Goal: Transaction & Acquisition: Purchase product/service

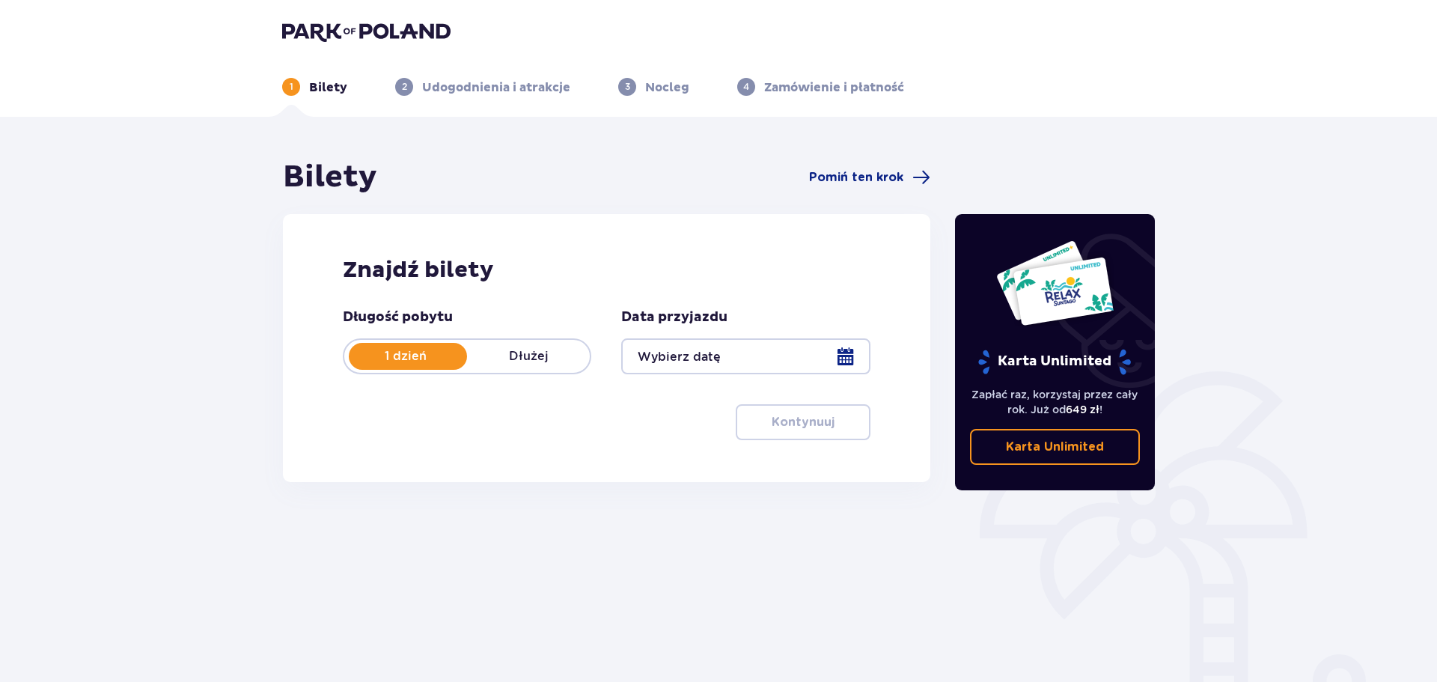
type input "13.09.25 - 14.09.25"
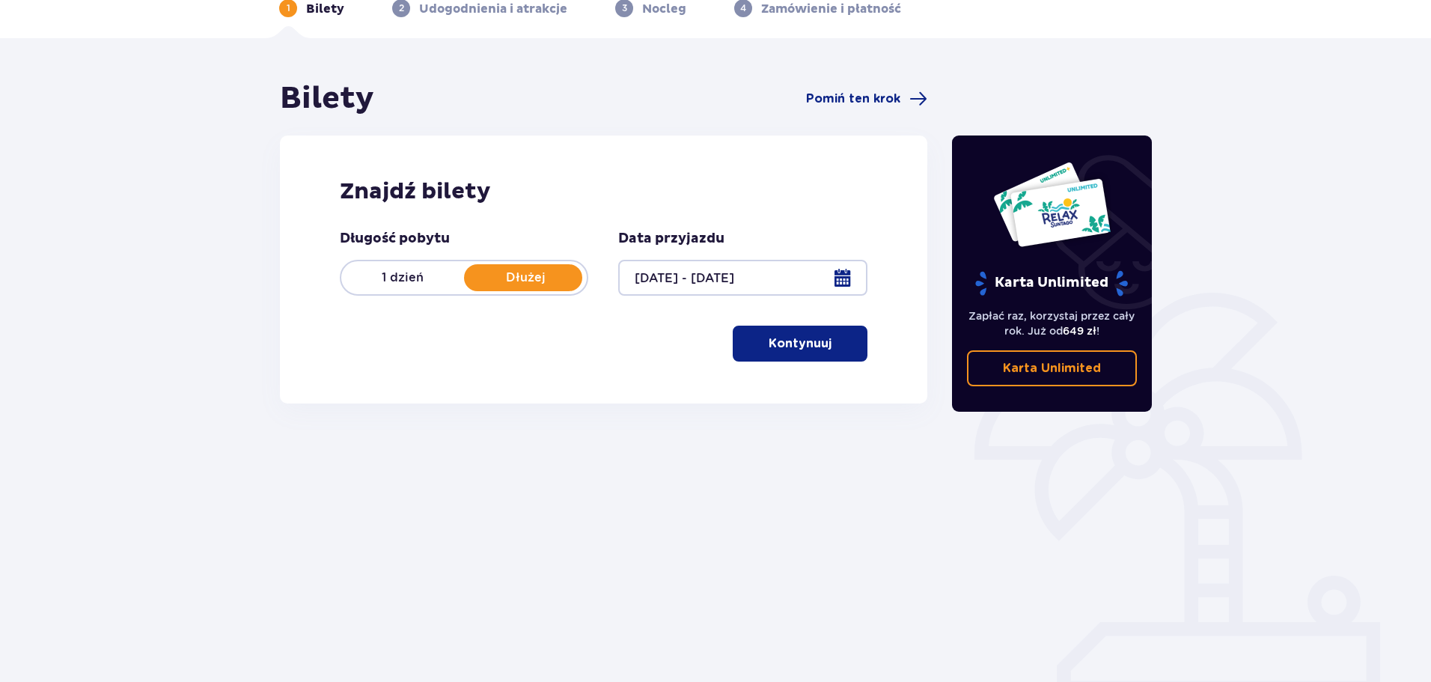
scroll to position [81, 0]
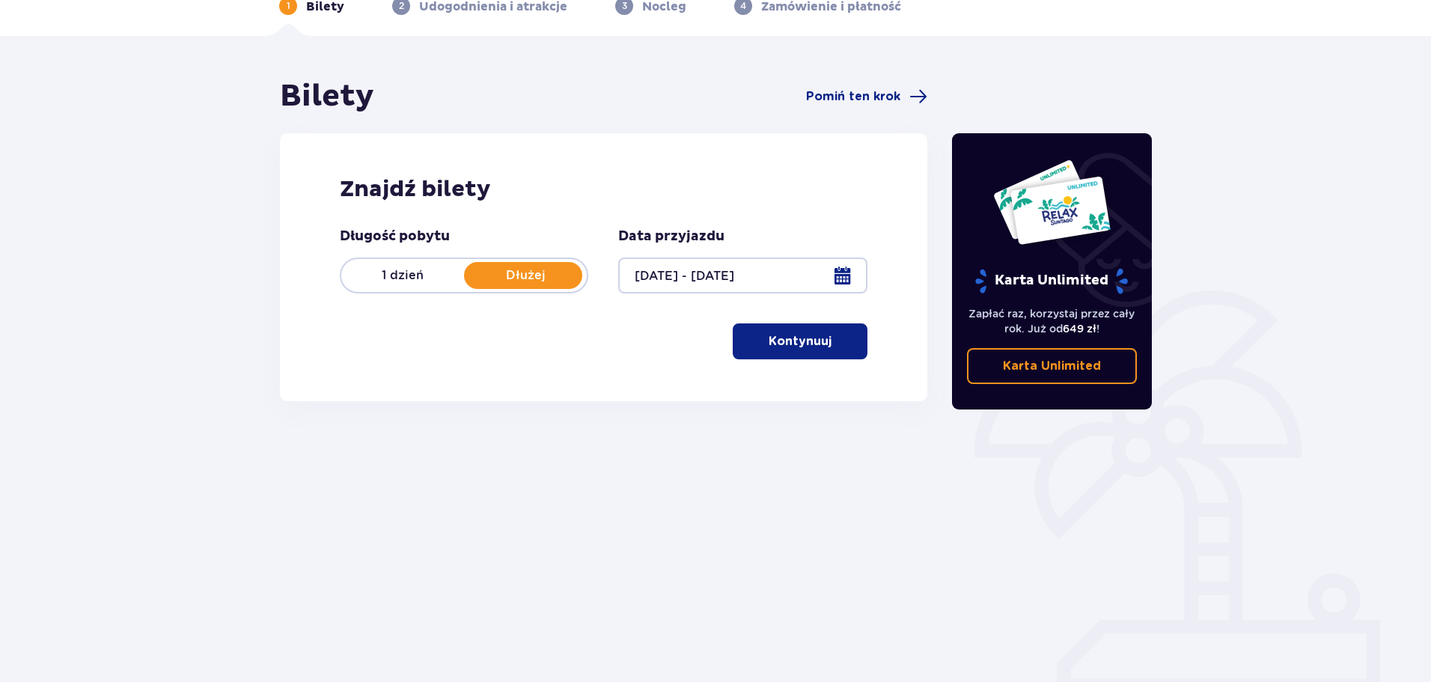
click at [828, 344] on span "button" at bounding box center [835, 341] width 18 height 18
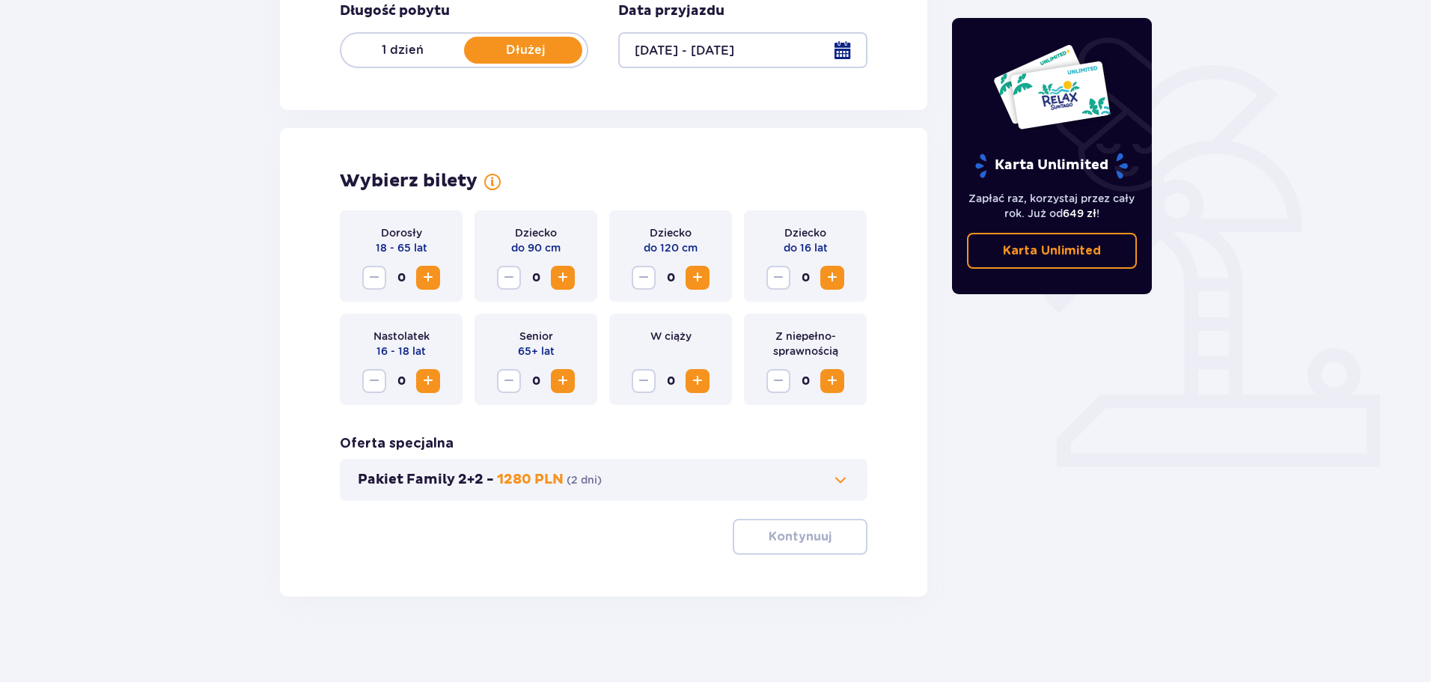
scroll to position [311, 0]
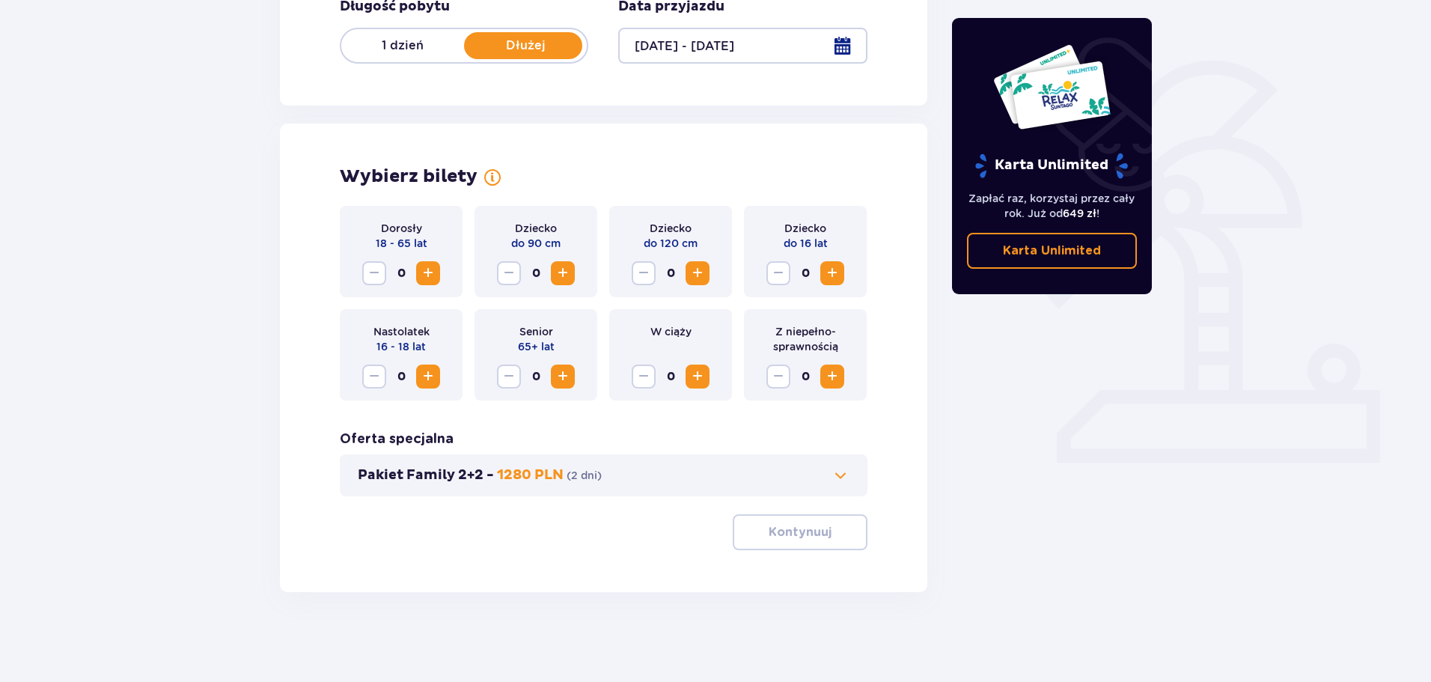
click at [427, 276] on span "Increase" at bounding box center [428, 273] width 18 height 18
click at [433, 382] on span "Increase" at bounding box center [428, 377] width 18 height 18
click at [559, 277] on span "Increase" at bounding box center [563, 273] width 18 height 18
click at [704, 275] on span "Increase" at bounding box center [698, 273] width 18 height 18
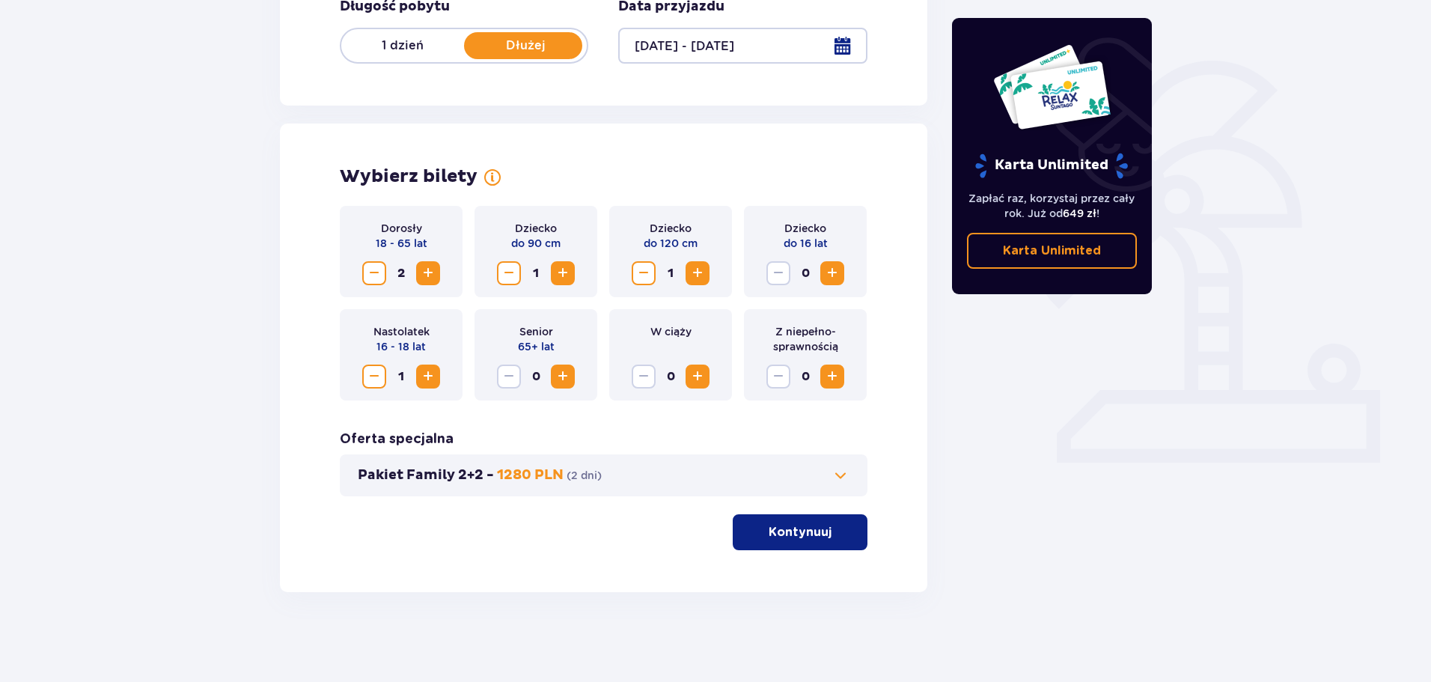
click at [840, 46] on div at bounding box center [742, 46] width 249 height 36
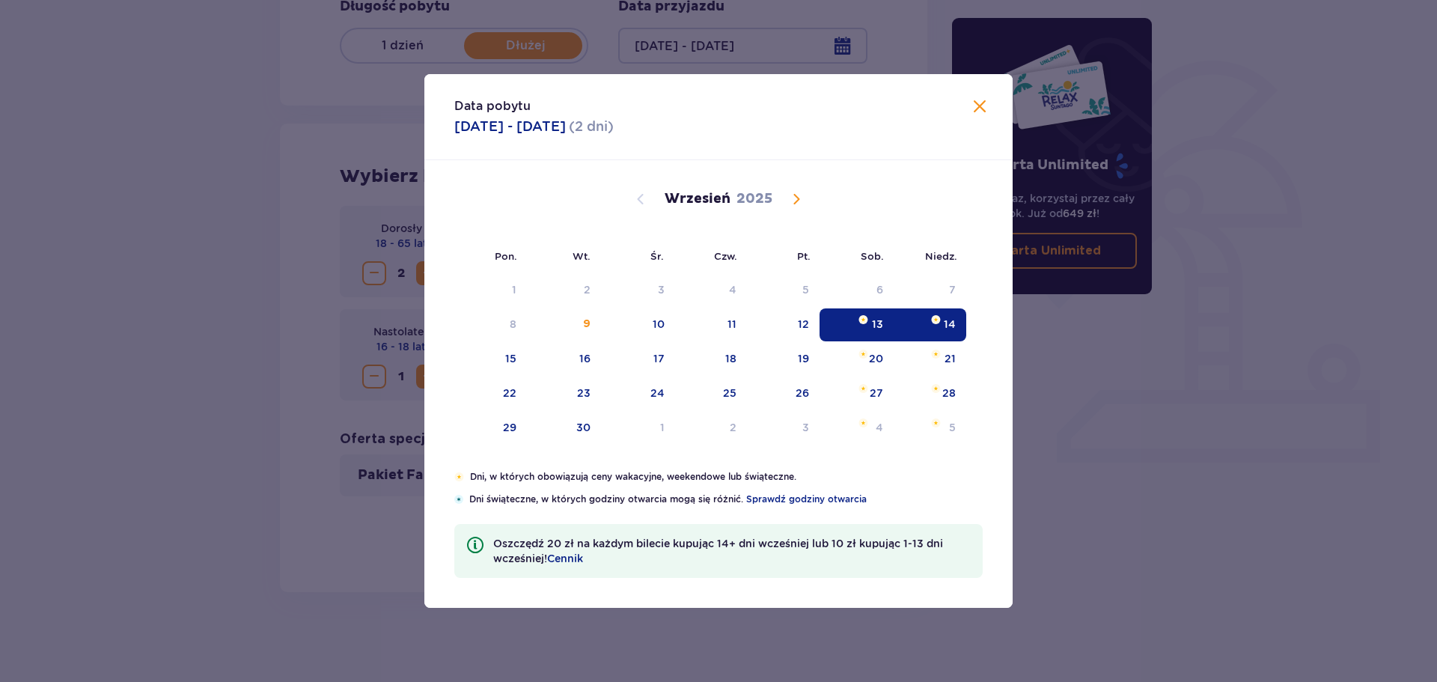
click at [883, 326] on div "13" at bounding box center [877, 324] width 11 height 15
click at [1015, 424] on div "Data pobytu 13.09.2025 - 14.09.2025 ( 2 dni ) Pon. Wt. Śr. Czw. Pt. Sob. Niedz.…" at bounding box center [718, 341] width 1437 height 682
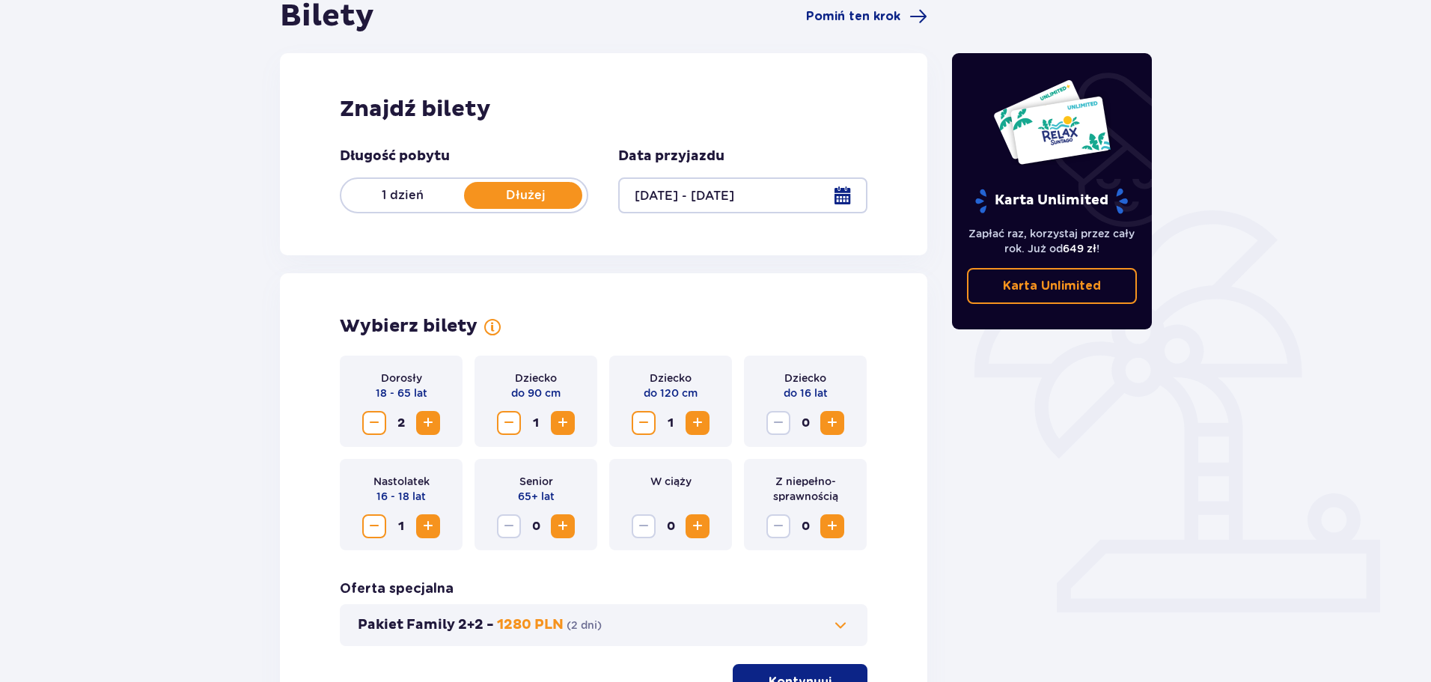
click at [406, 201] on p "1 dzień" at bounding box center [402, 195] width 123 height 16
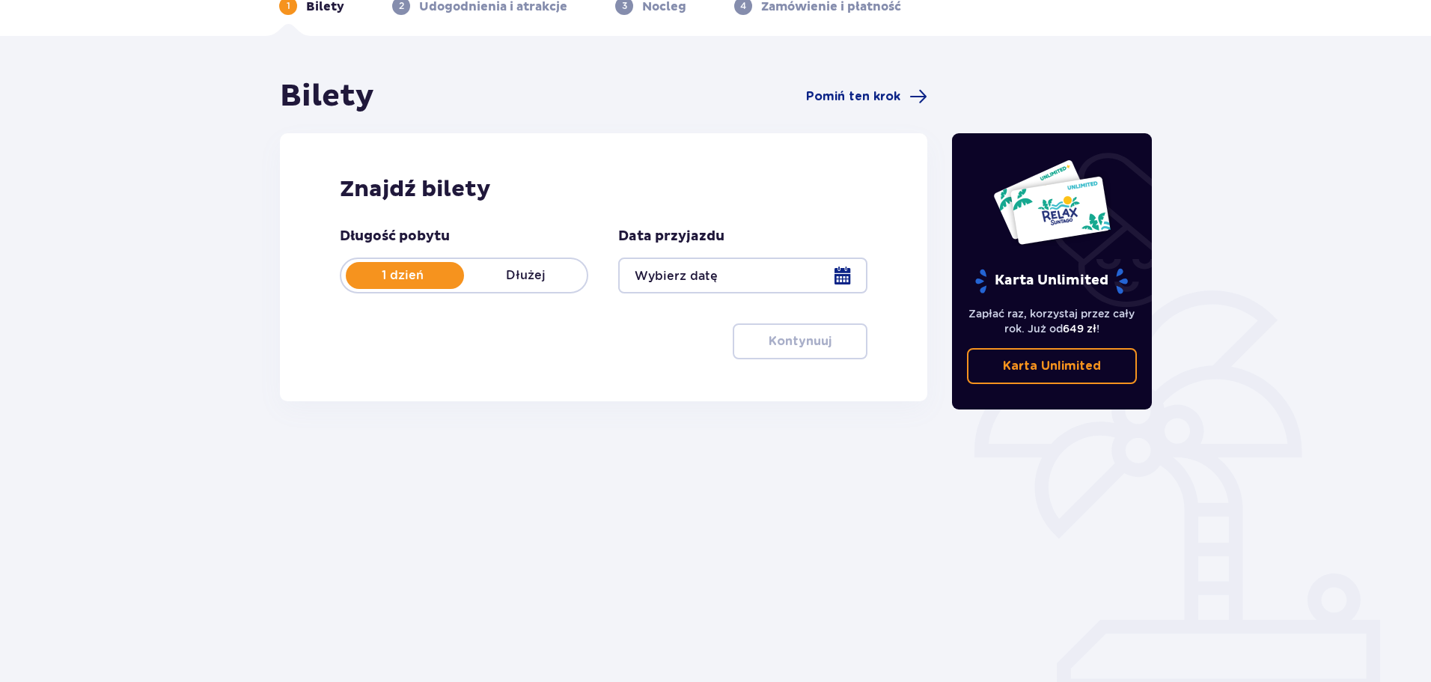
click at [847, 278] on div at bounding box center [742, 276] width 249 height 36
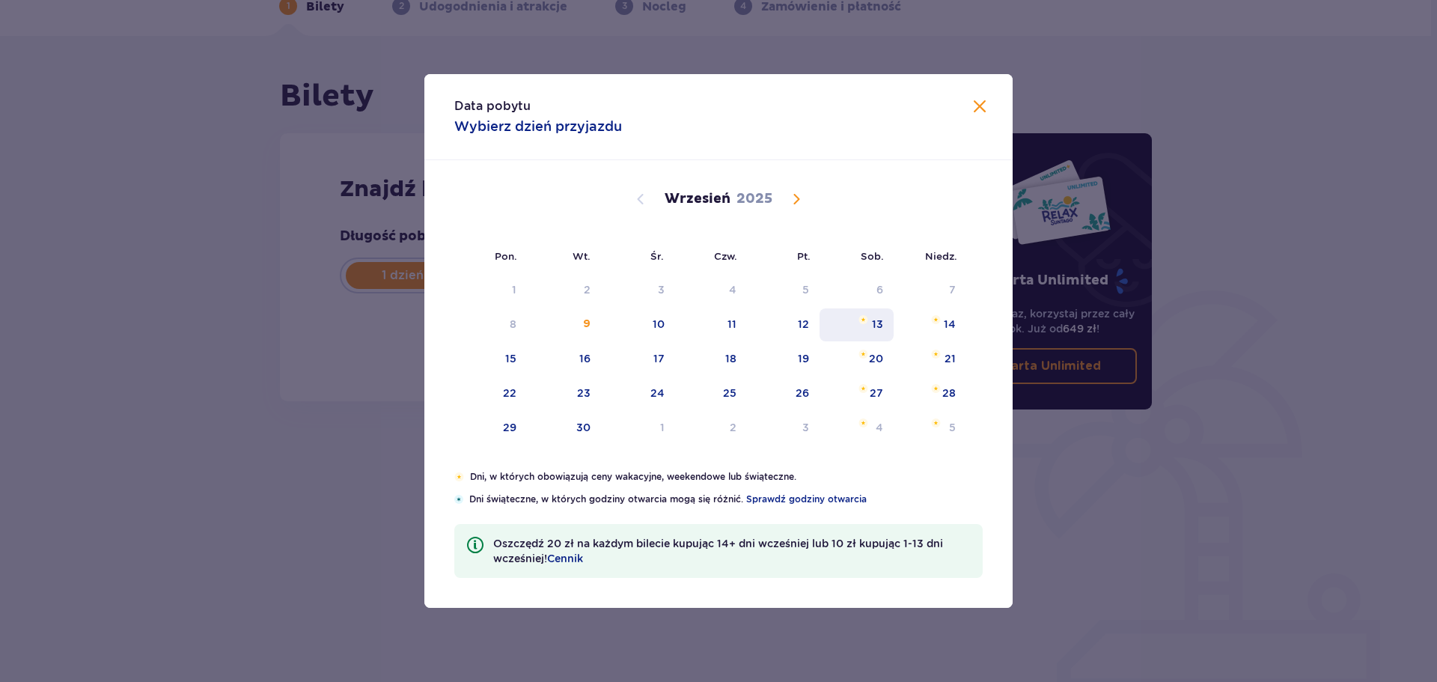
click at [869, 326] on div "13" at bounding box center [857, 324] width 74 height 33
type input "13.09.25"
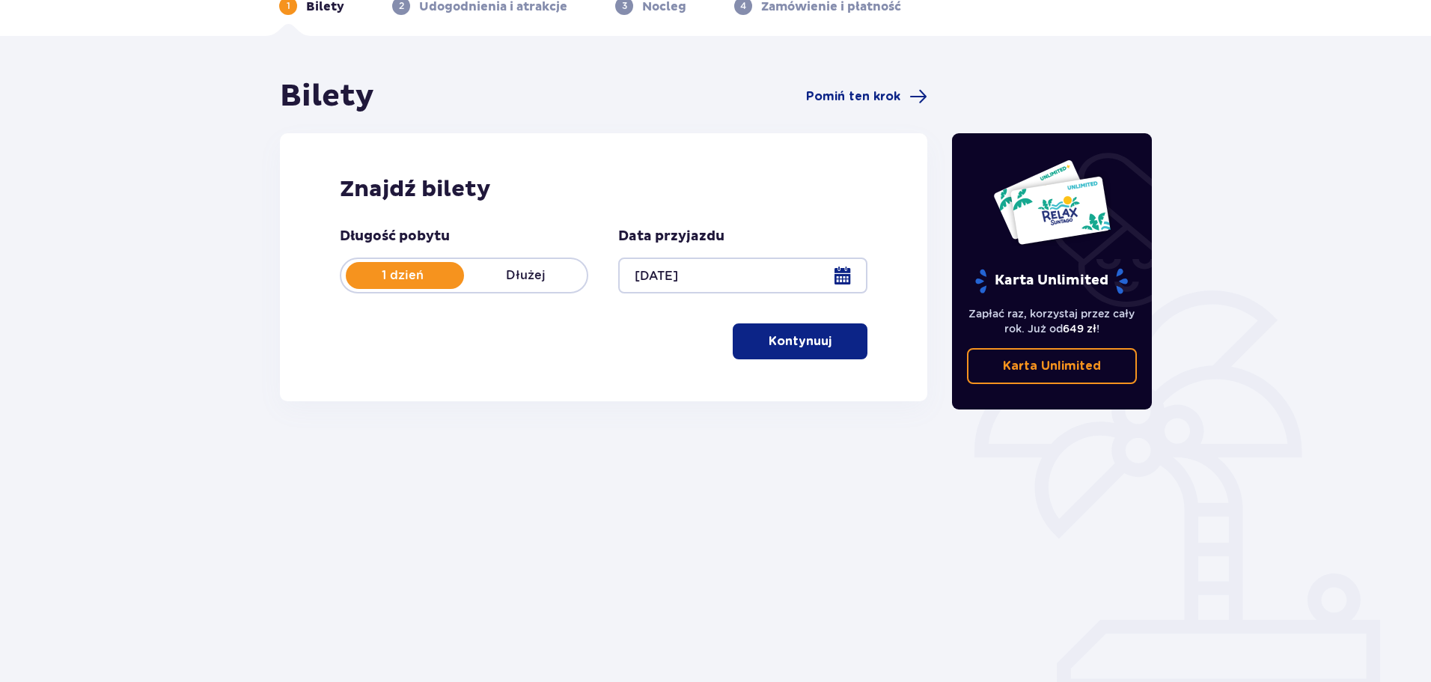
click at [795, 343] on p "Kontynuuj" at bounding box center [800, 341] width 63 height 16
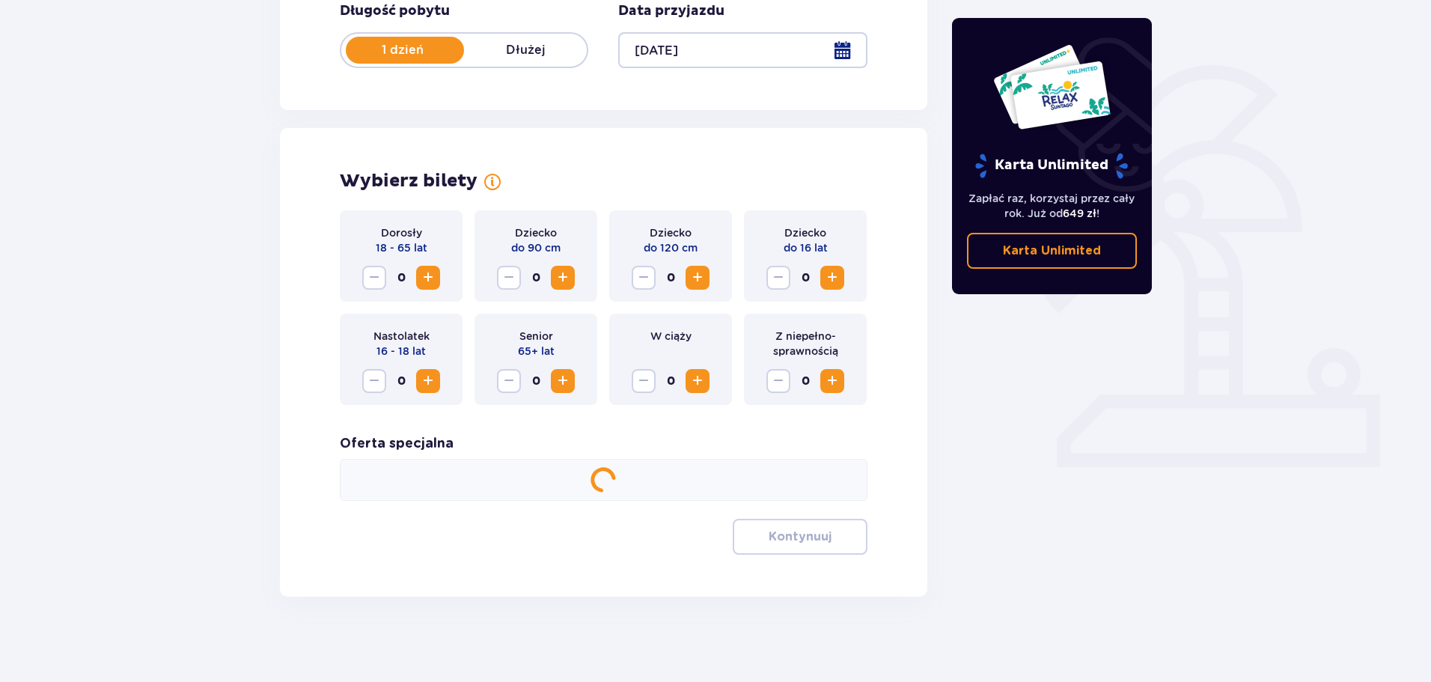
scroll to position [311, 0]
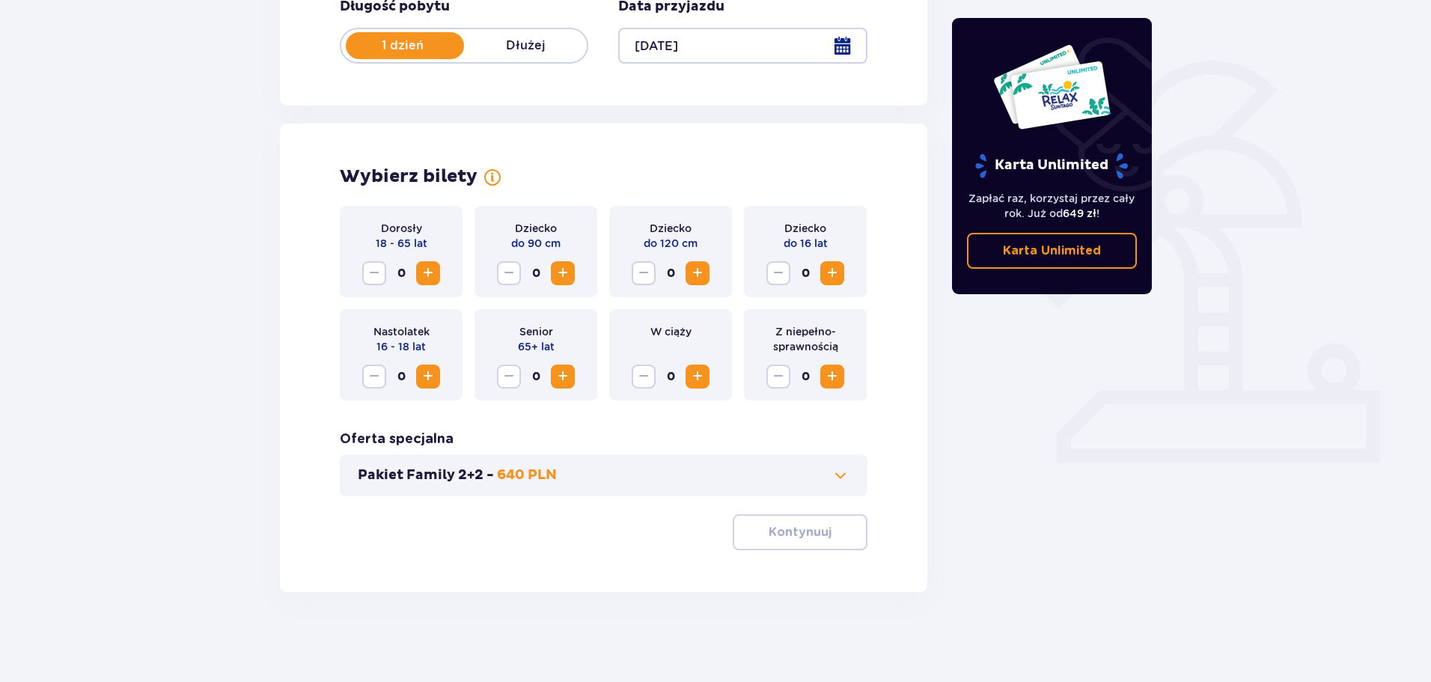
click at [434, 274] on span "Increase" at bounding box center [428, 273] width 18 height 18
click at [564, 282] on span "Increase" at bounding box center [563, 273] width 18 height 18
click at [830, 276] on span "Increase" at bounding box center [832, 273] width 18 height 18
click at [428, 383] on span "Increase" at bounding box center [428, 377] width 18 height 18
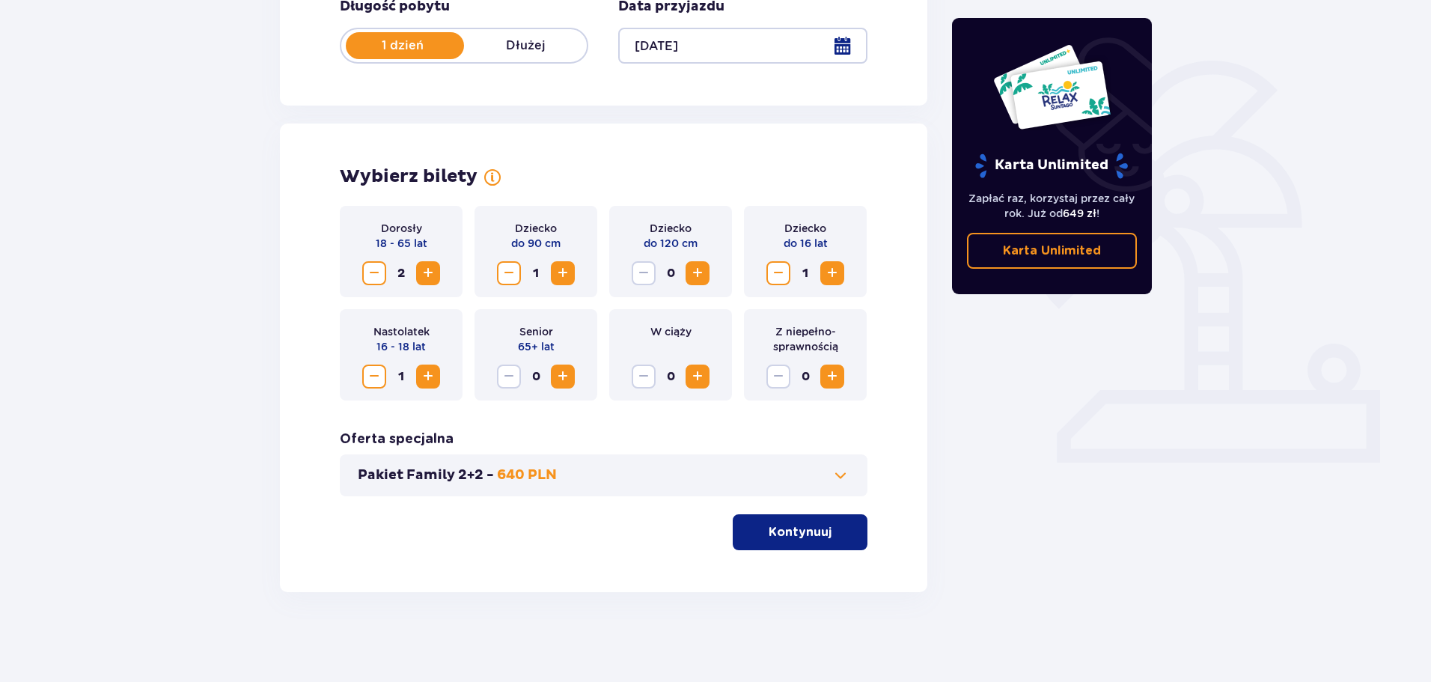
click at [817, 532] on p "Kontynuuj" at bounding box center [800, 532] width 63 height 16
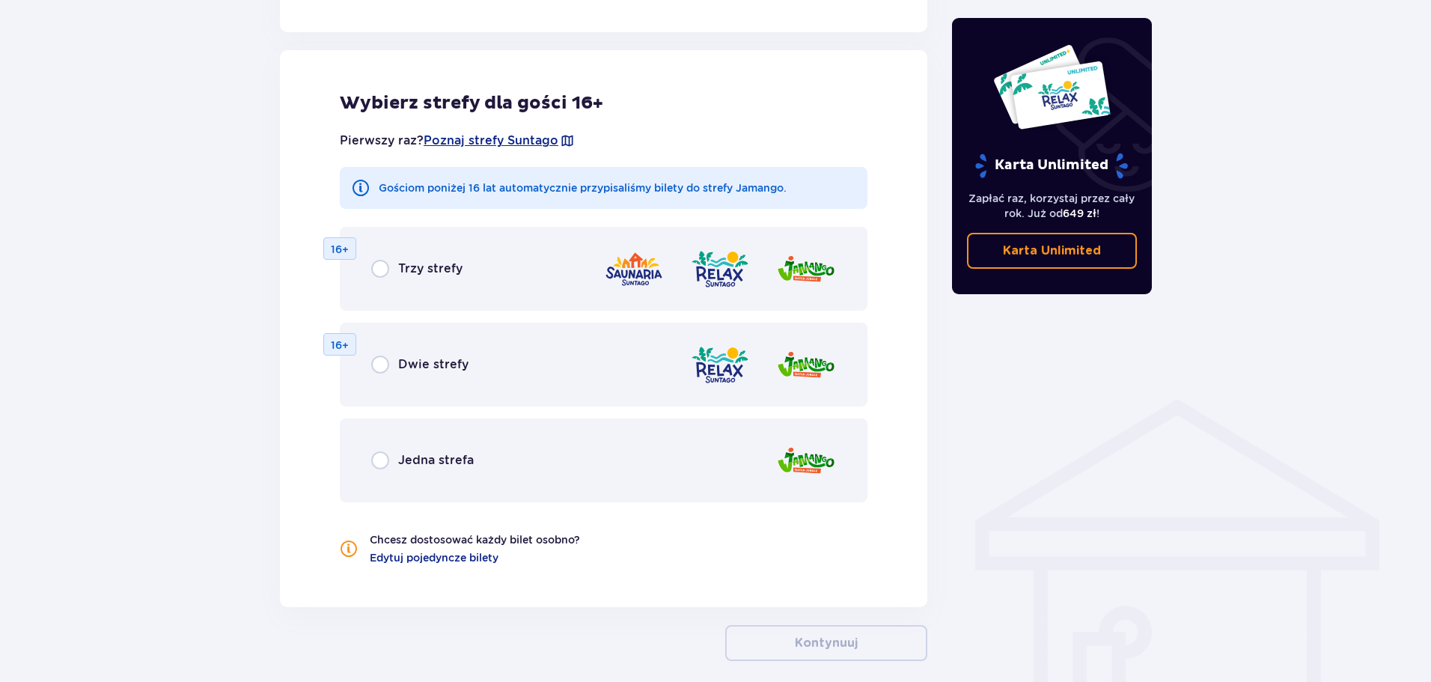
scroll to position [831, 0]
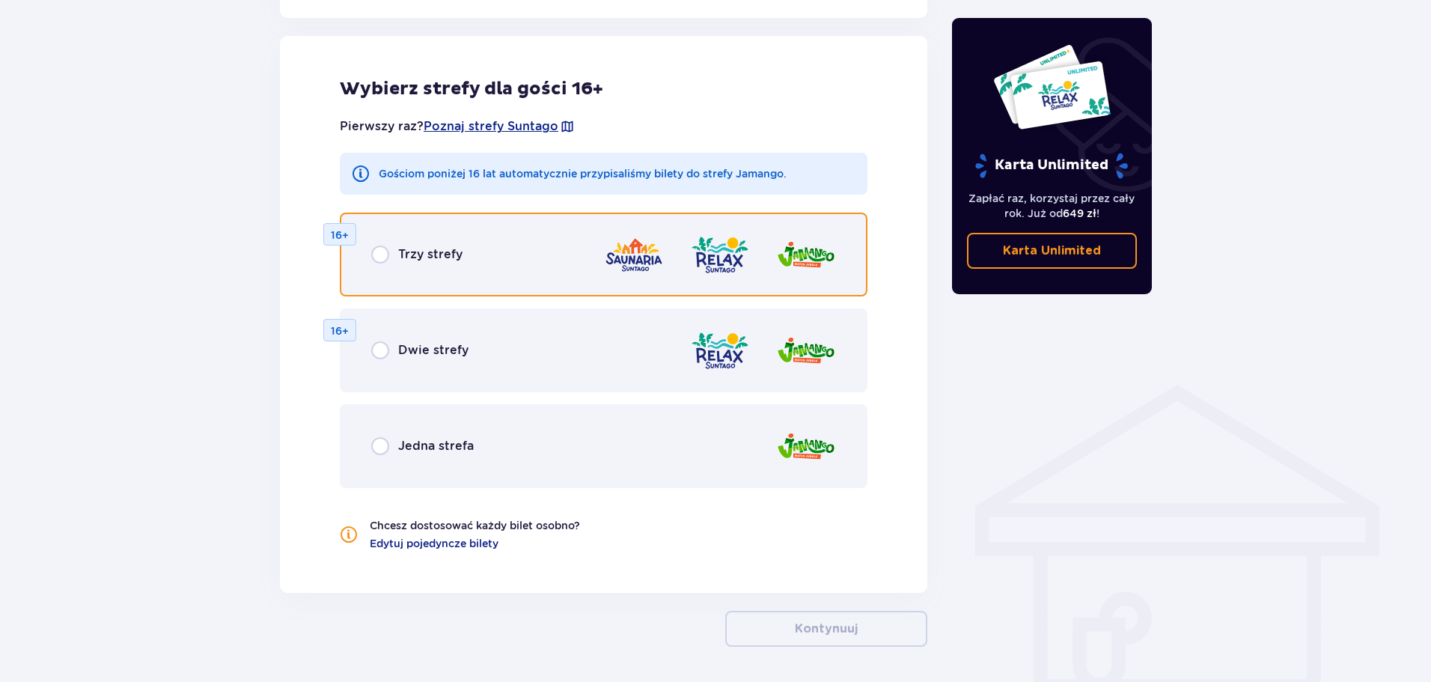
click at [383, 256] on input "radio" at bounding box center [380, 255] width 18 height 18
radio input "true"
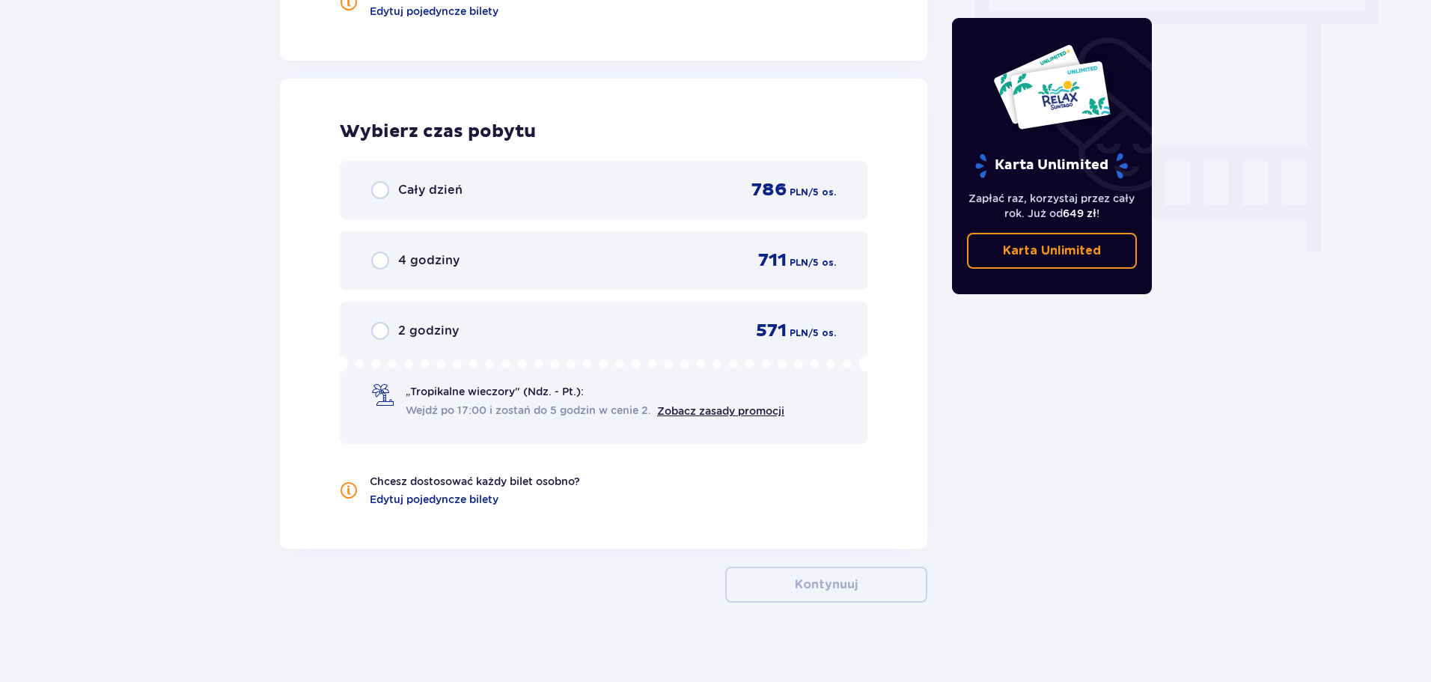
scroll to position [1374, 0]
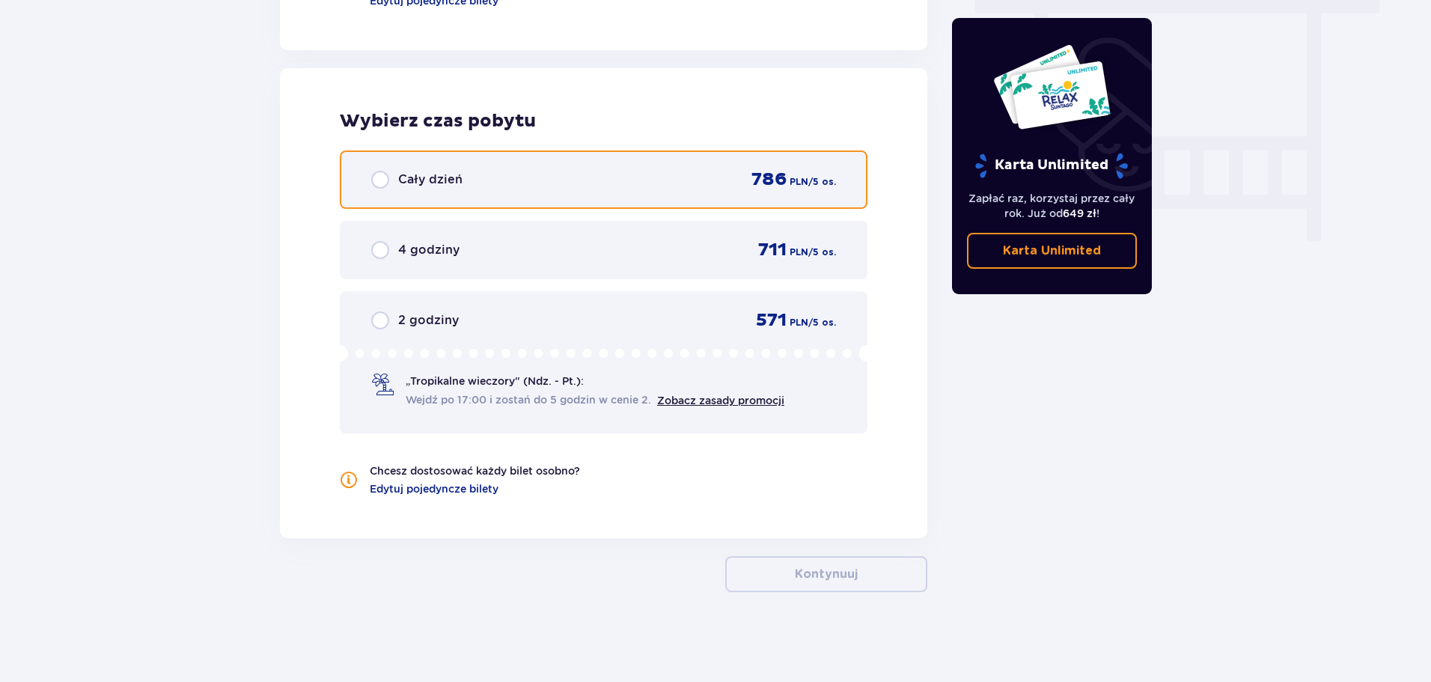
click at [379, 180] on input "radio" at bounding box center [380, 180] width 18 height 18
radio input "true"
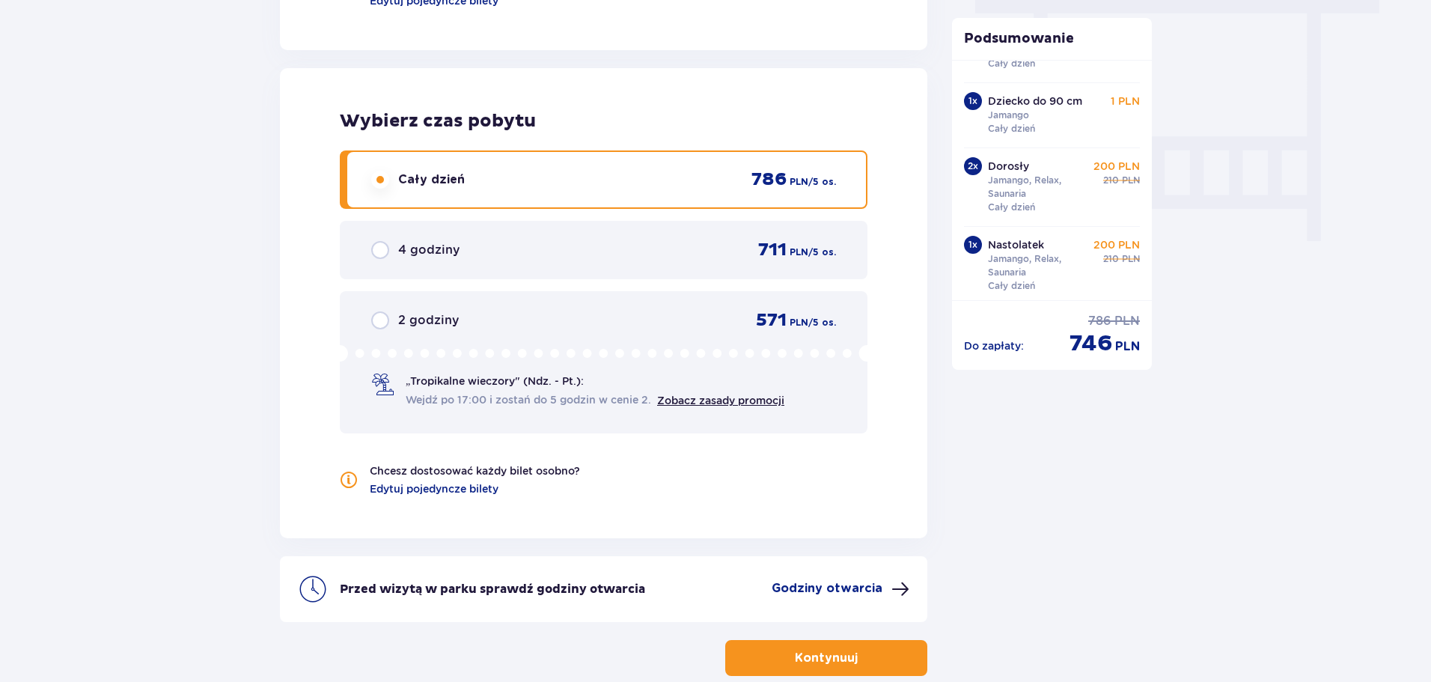
scroll to position [121, 0]
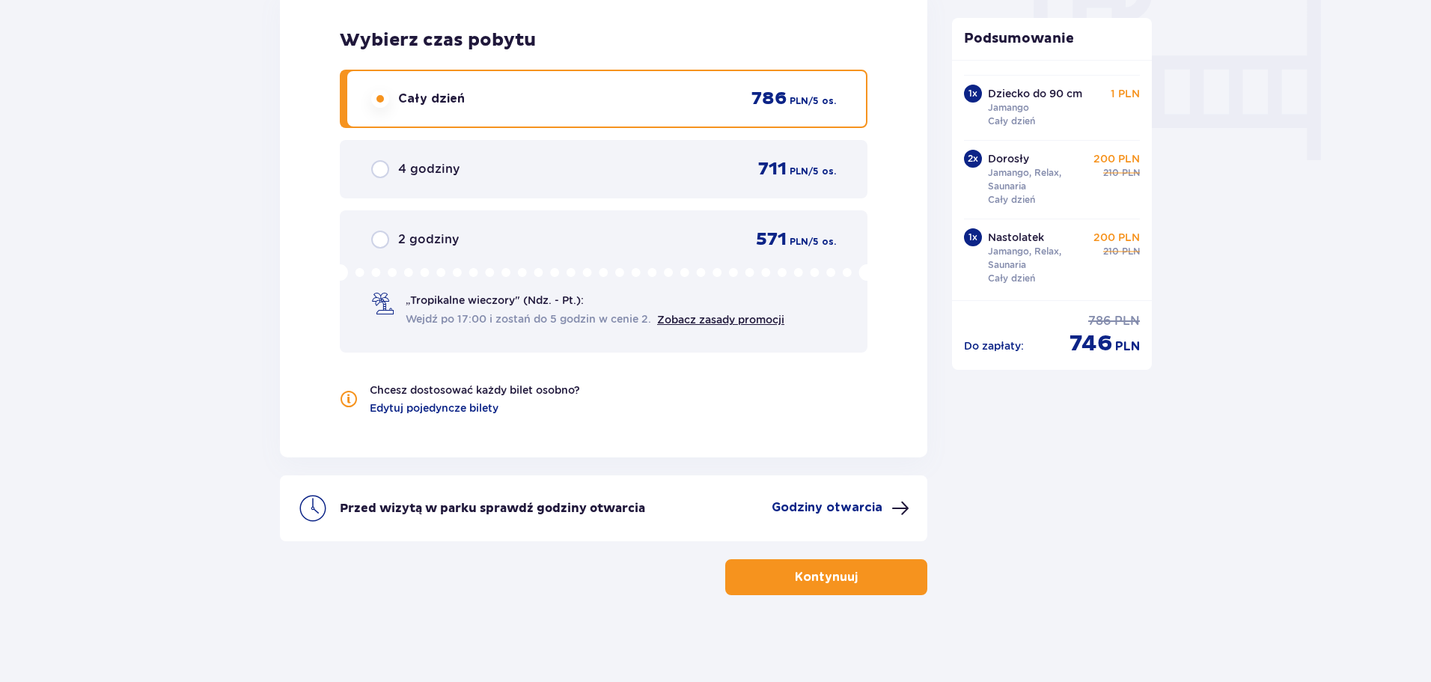
scroll to position [1457, 0]
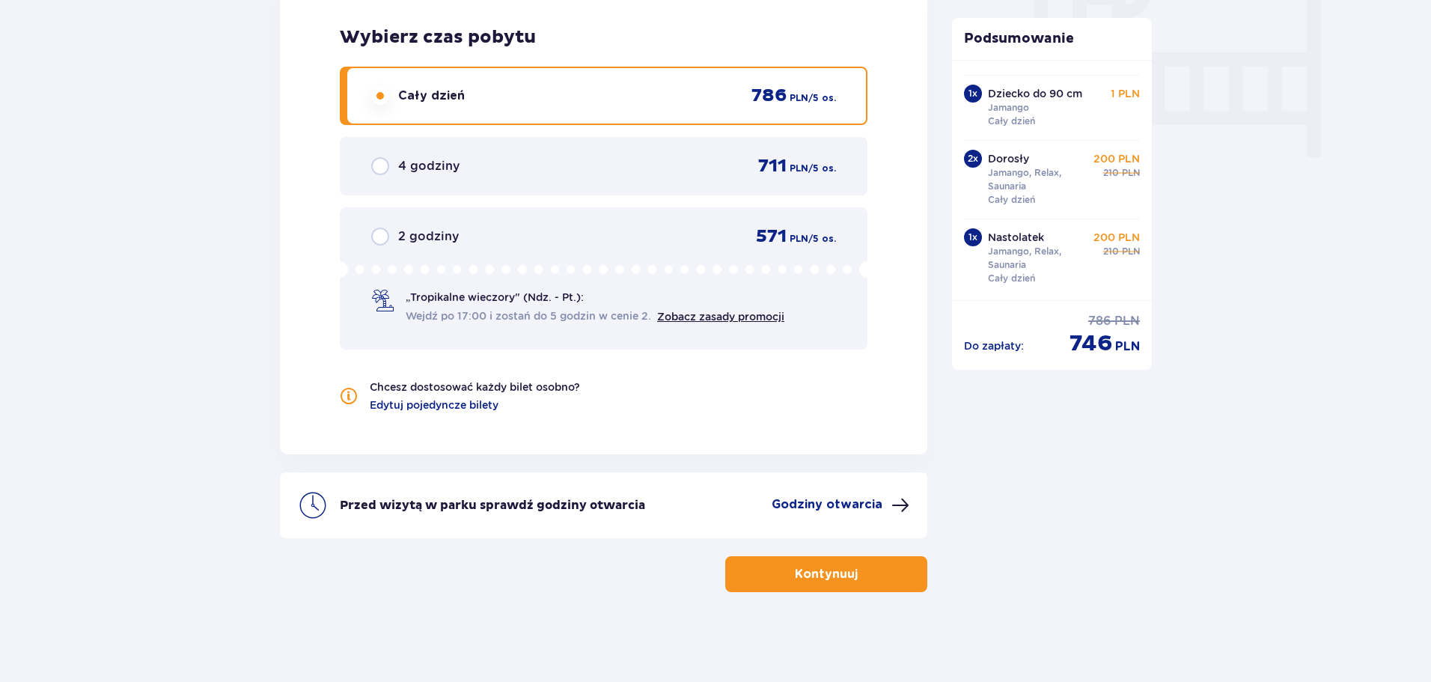
click at [849, 574] on button "Kontynuuj" at bounding box center [826, 574] width 202 height 36
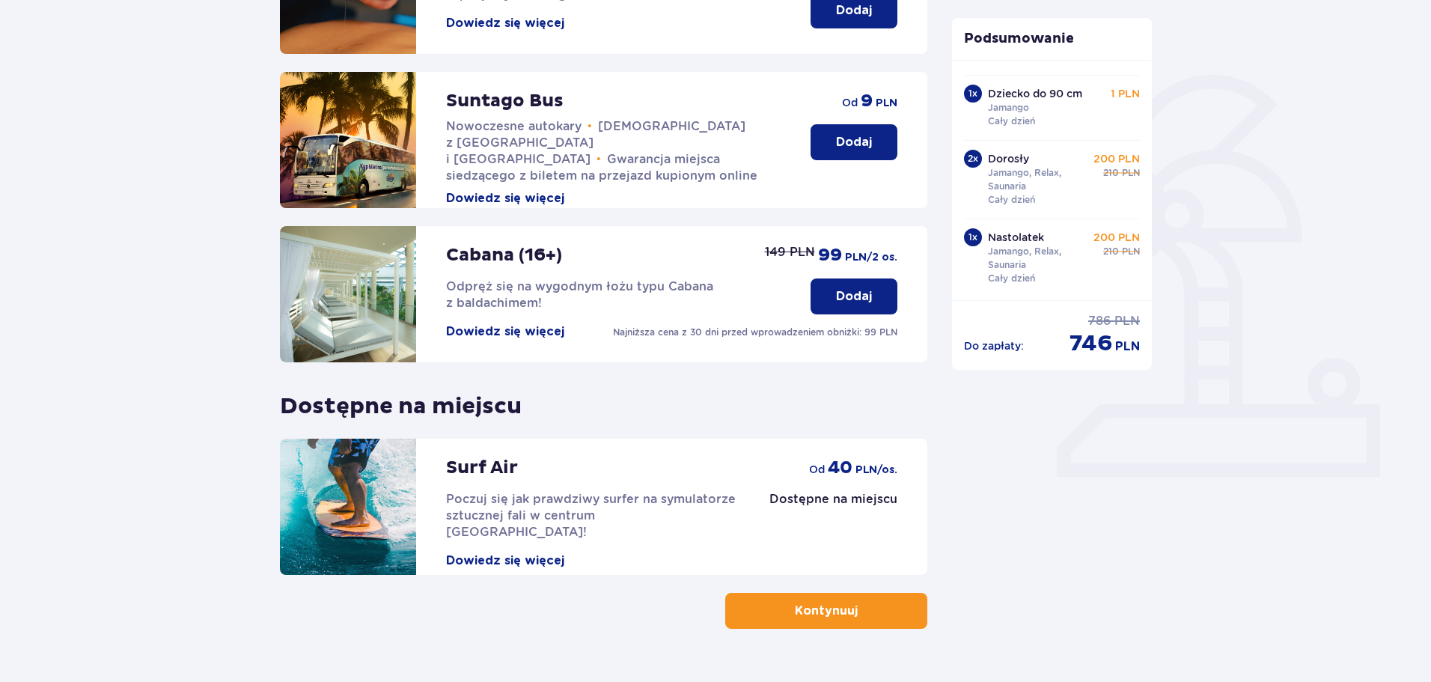
scroll to position [333, 0]
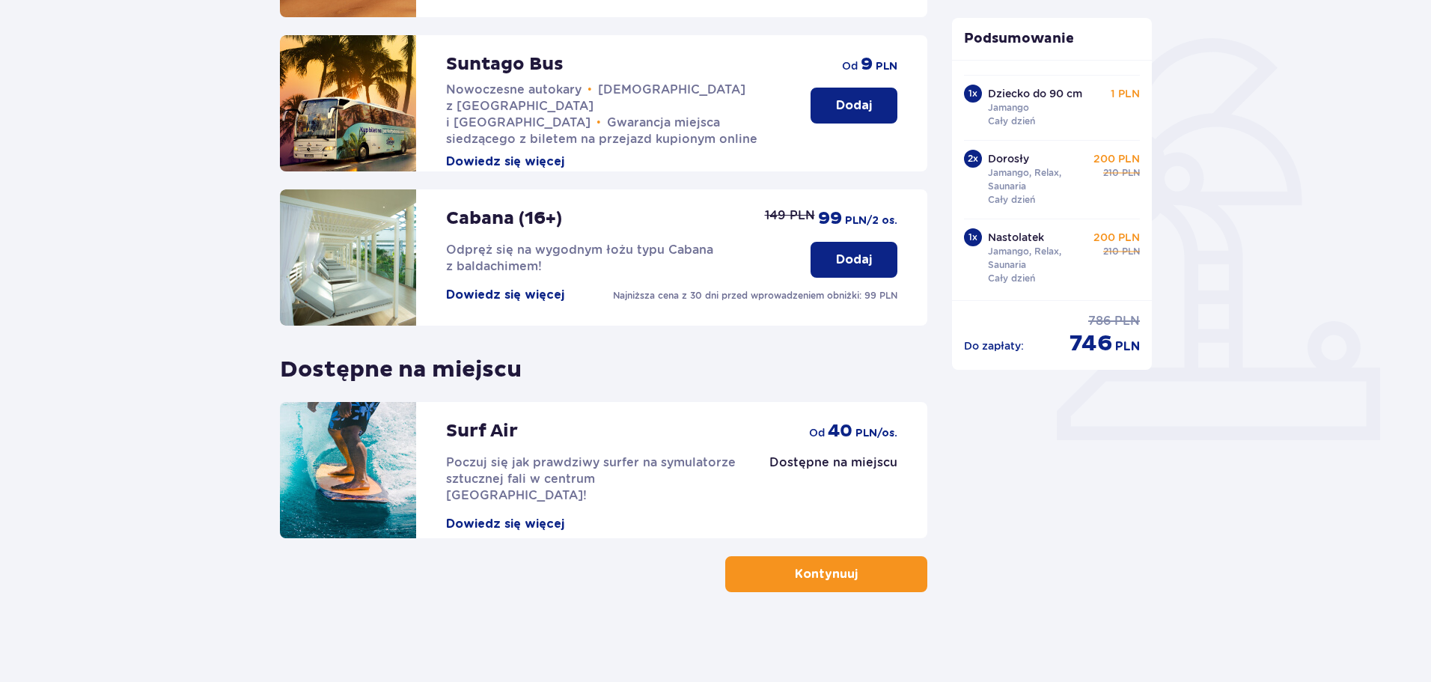
click at [859, 579] on span "button" at bounding box center [861, 574] width 18 height 18
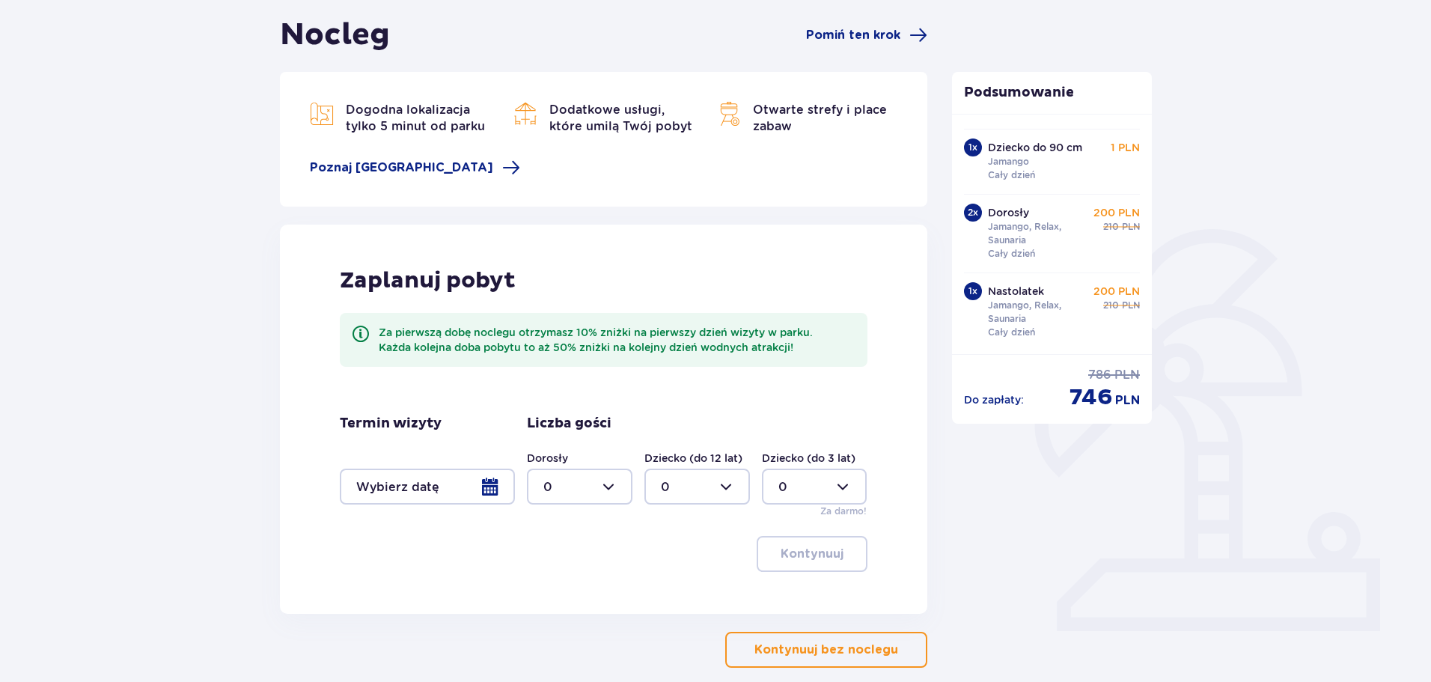
scroll to position [150, 0]
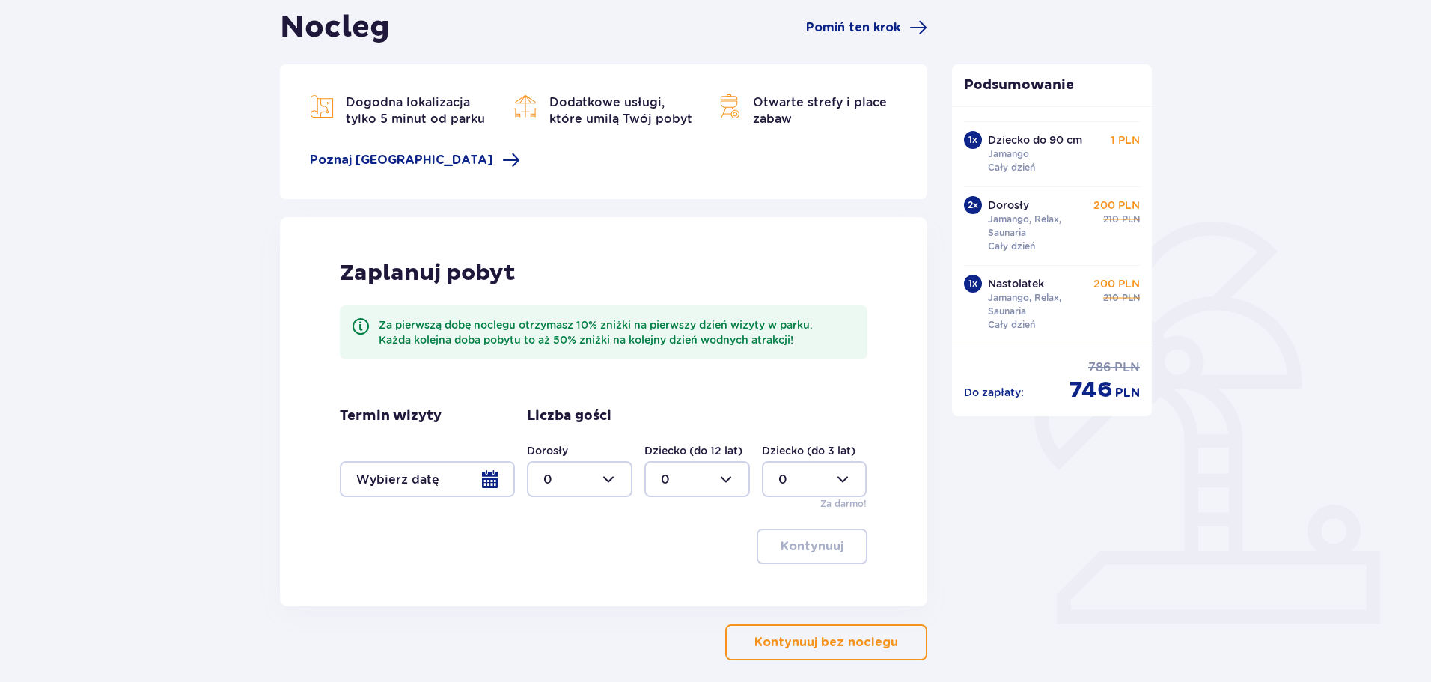
click at [488, 480] on div at bounding box center [427, 479] width 175 height 36
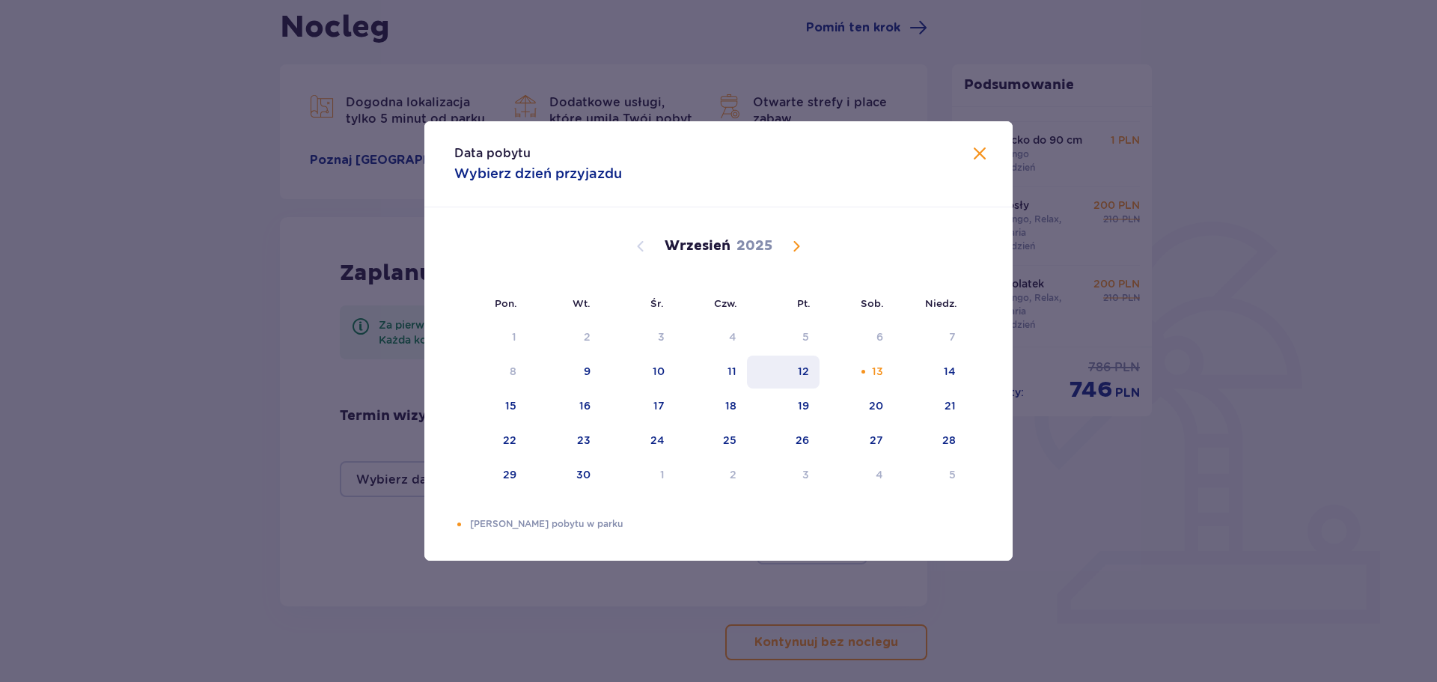
click at [810, 377] on div "12" at bounding box center [783, 372] width 73 height 33
click at [939, 377] on div "14" at bounding box center [930, 372] width 73 height 33
type input "12.09.25 - 14.09.25"
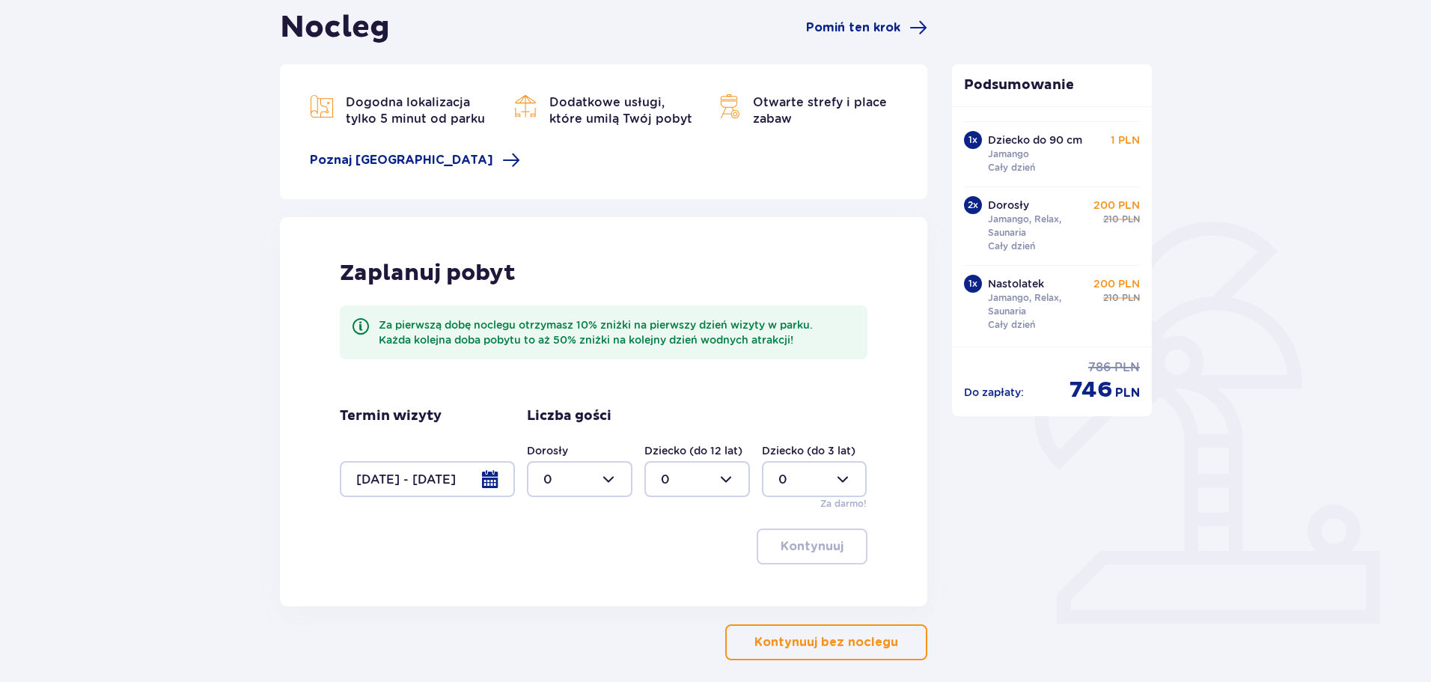
click at [615, 482] on div at bounding box center [580, 479] width 106 height 36
click at [596, 588] on div "2" at bounding box center [579, 587] width 73 height 16
click at [615, 485] on div at bounding box center [580, 479] width 106 height 36
click at [576, 624] on div "3" at bounding box center [579, 619] width 73 height 16
type input "3"
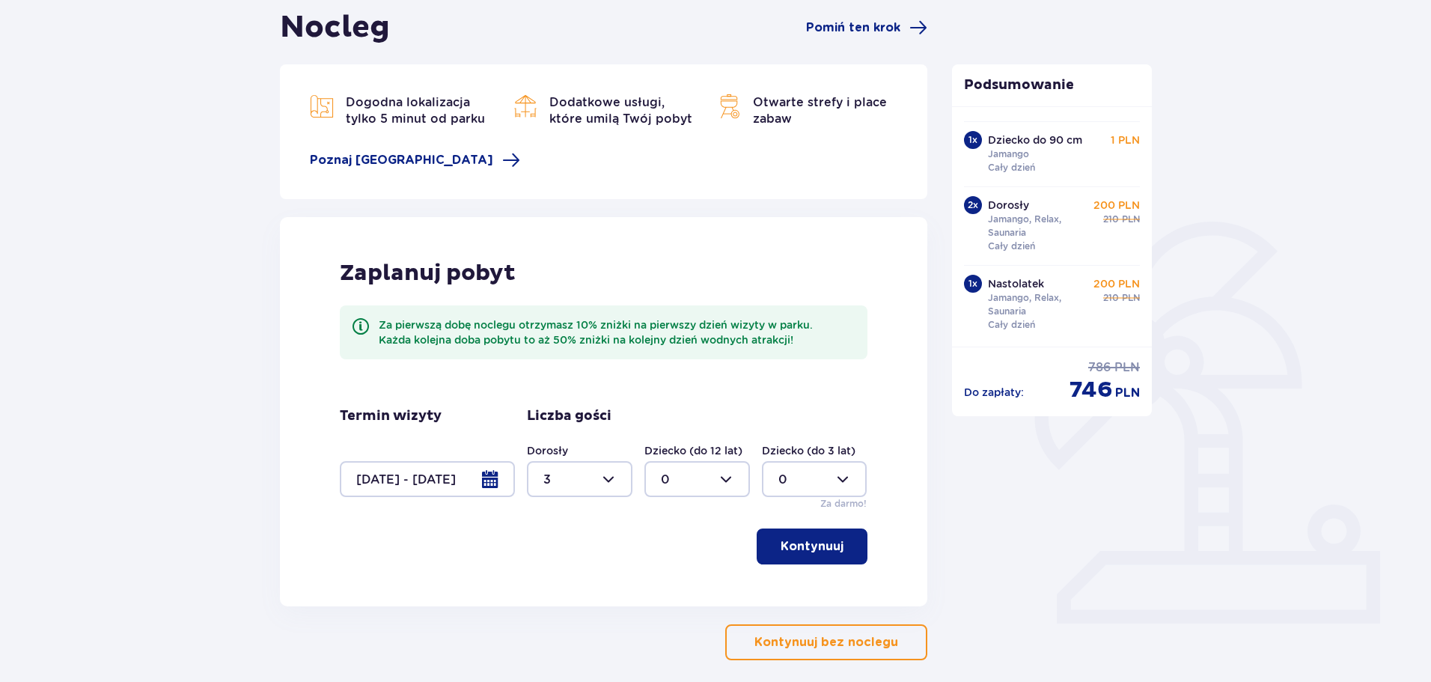
click at [728, 480] on div at bounding box center [698, 479] width 106 height 36
click at [711, 555] on div "1" at bounding box center [697, 556] width 73 height 16
type input "1"
click at [841, 495] on div at bounding box center [815, 479] width 106 height 36
click at [813, 552] on div "1" at bounding box center [815, 556] width 73 height 16
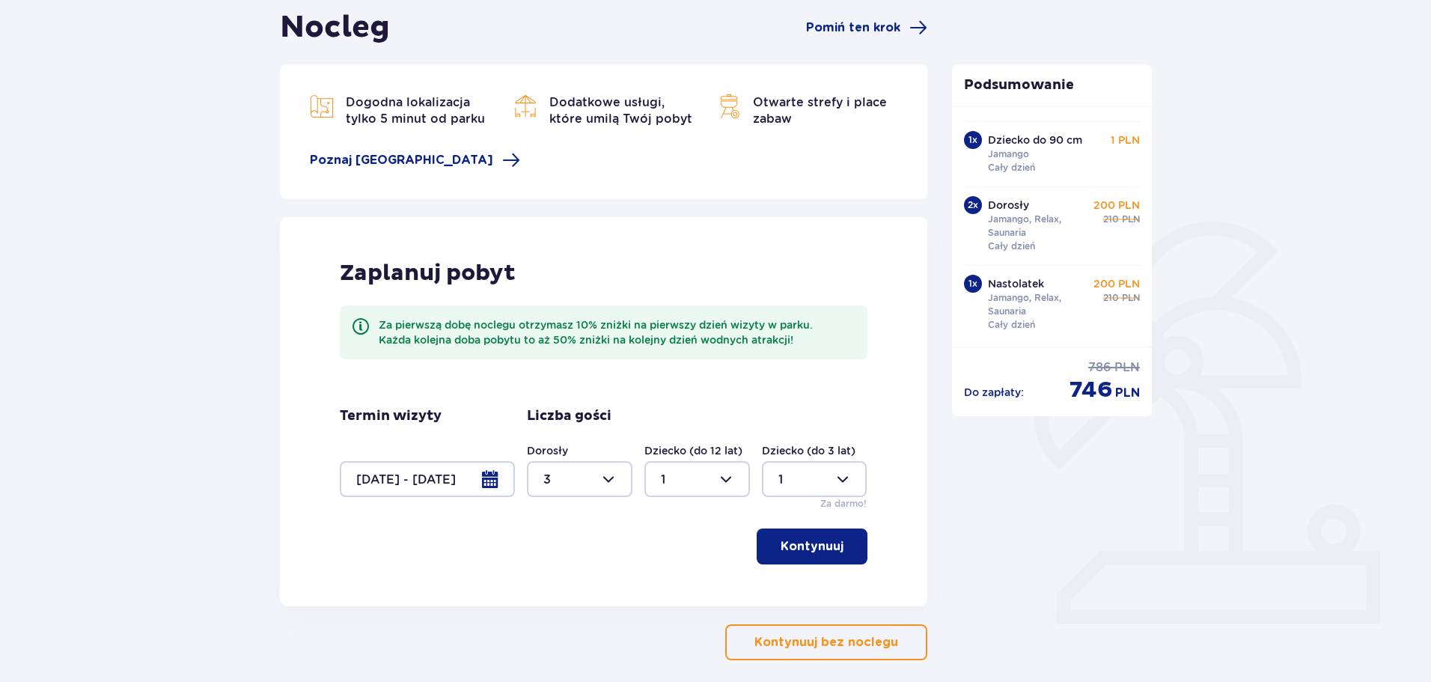
click at [850, 487] on div at bounding box center [815, 479] width 106 height 36
click at [824, 520] on div "0" at bounding box center [815, 525] width 73 height 16
type input "0"
click at [735, 477] on div at bounding box center [698, 479] width 106 height 36
click at [698, 581] on div "2" at bounding box center [697, 587] width 73 height 16
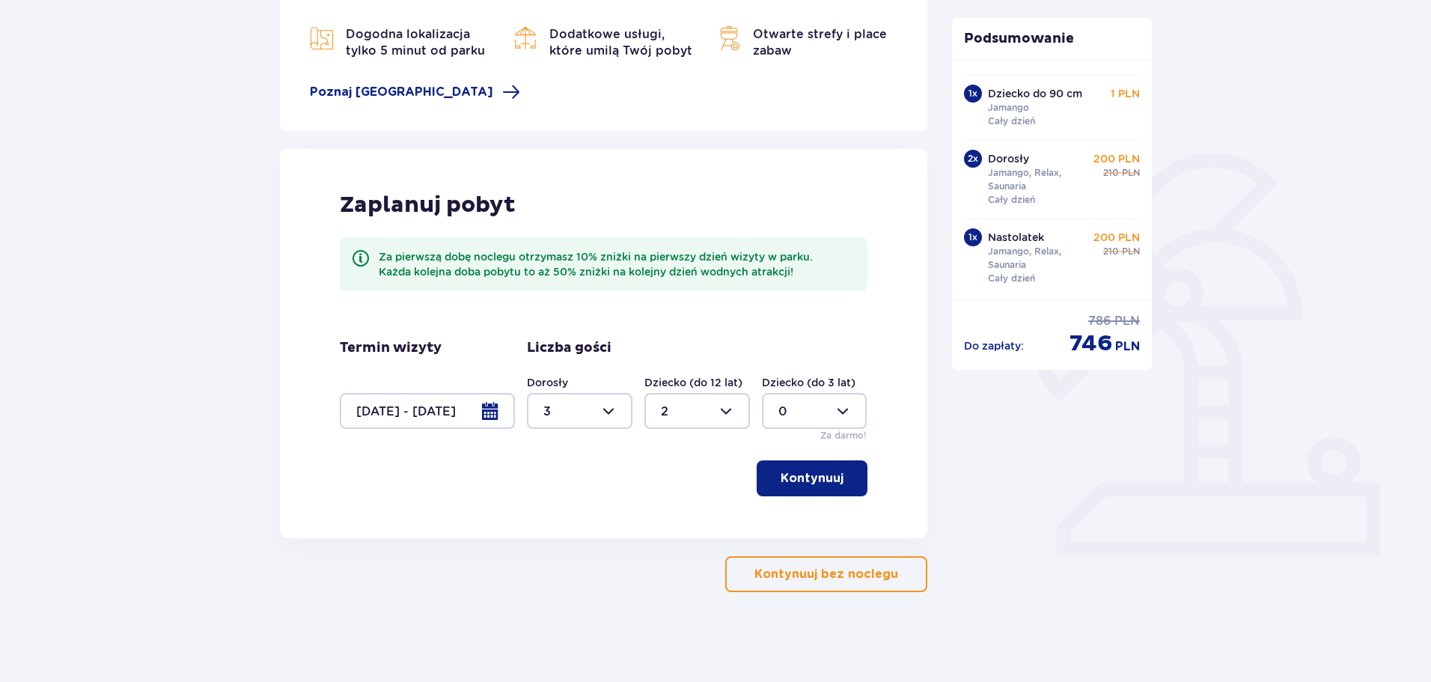
scroll to position [143, 0]
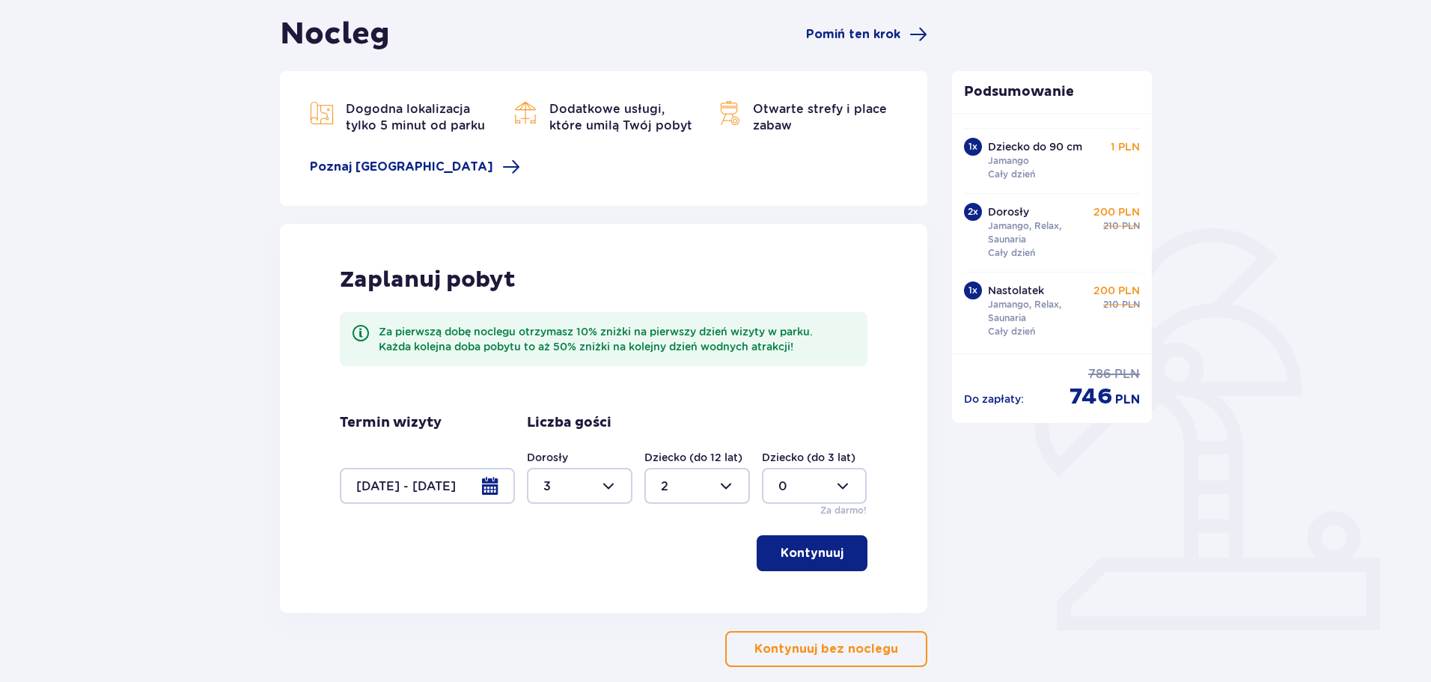
click at [725, 488] on div at bounding box center [698, 486] width 106 height 36
click at [685, 563] on div "1" at bounding box center [697, 563] width 73 height 16
type input "1"
click at [606, 490] on div at bounding box center [580, 486] width 106 height 36
click at [584, 643] on span "4" at bounding box center [579, 657] width 103 height 31
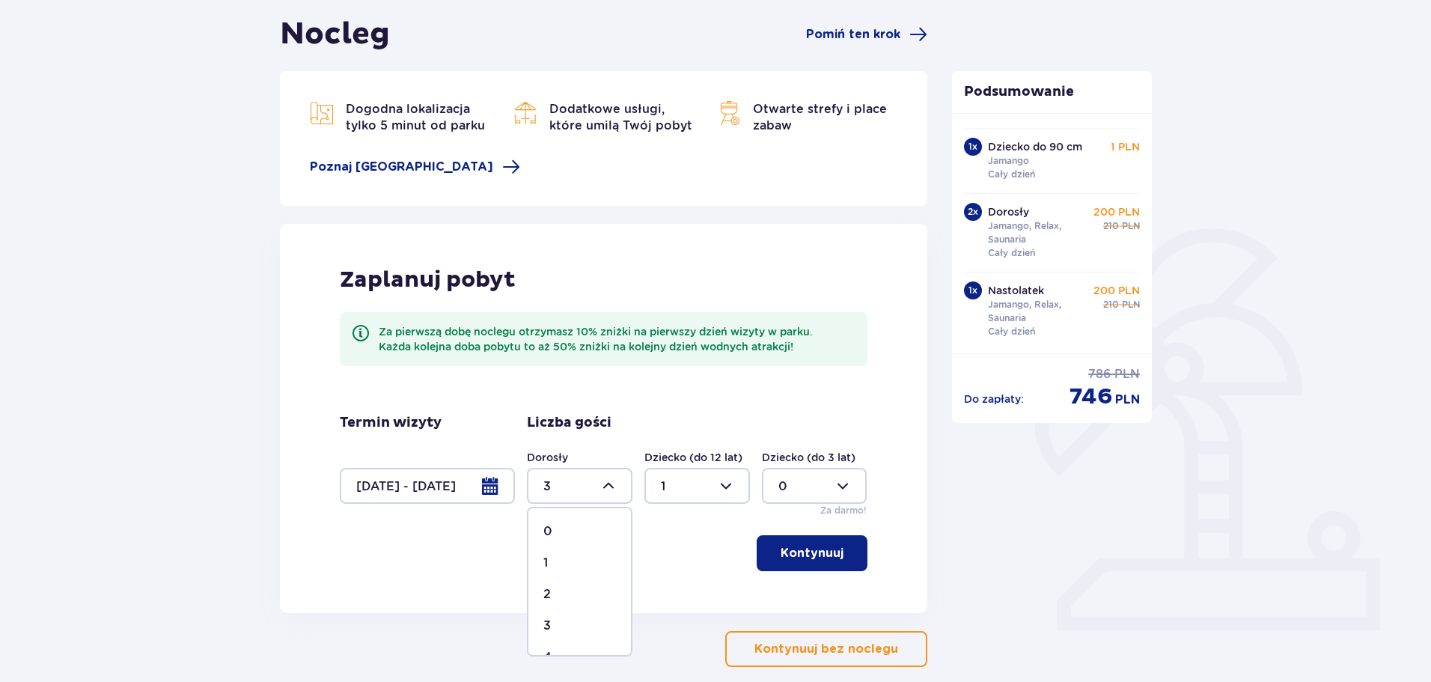
type input "4"
click at [672, 567] on div "Kontynuuj" at bounding box center [604, 553] width 528 height 36
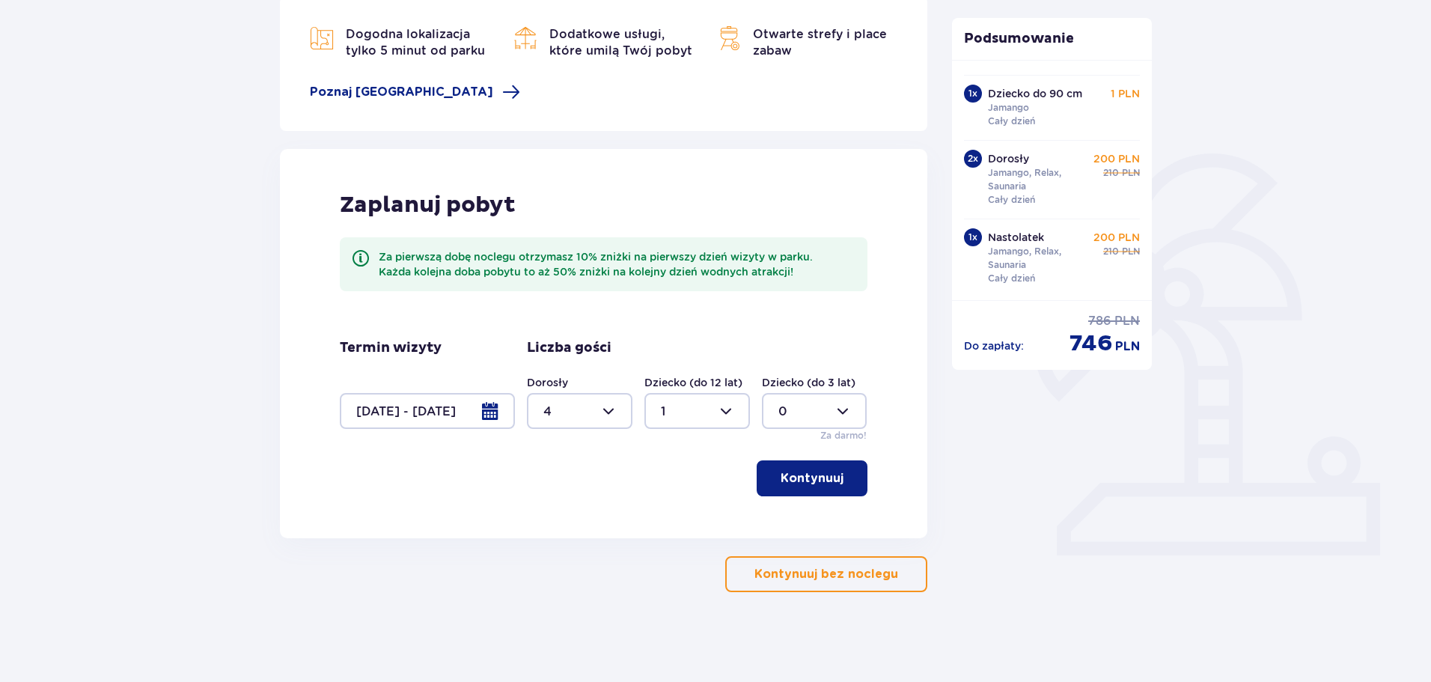
click at [785, 484] on p "Kontynuuj" at bounding box center [812, 478] width 63 height 16
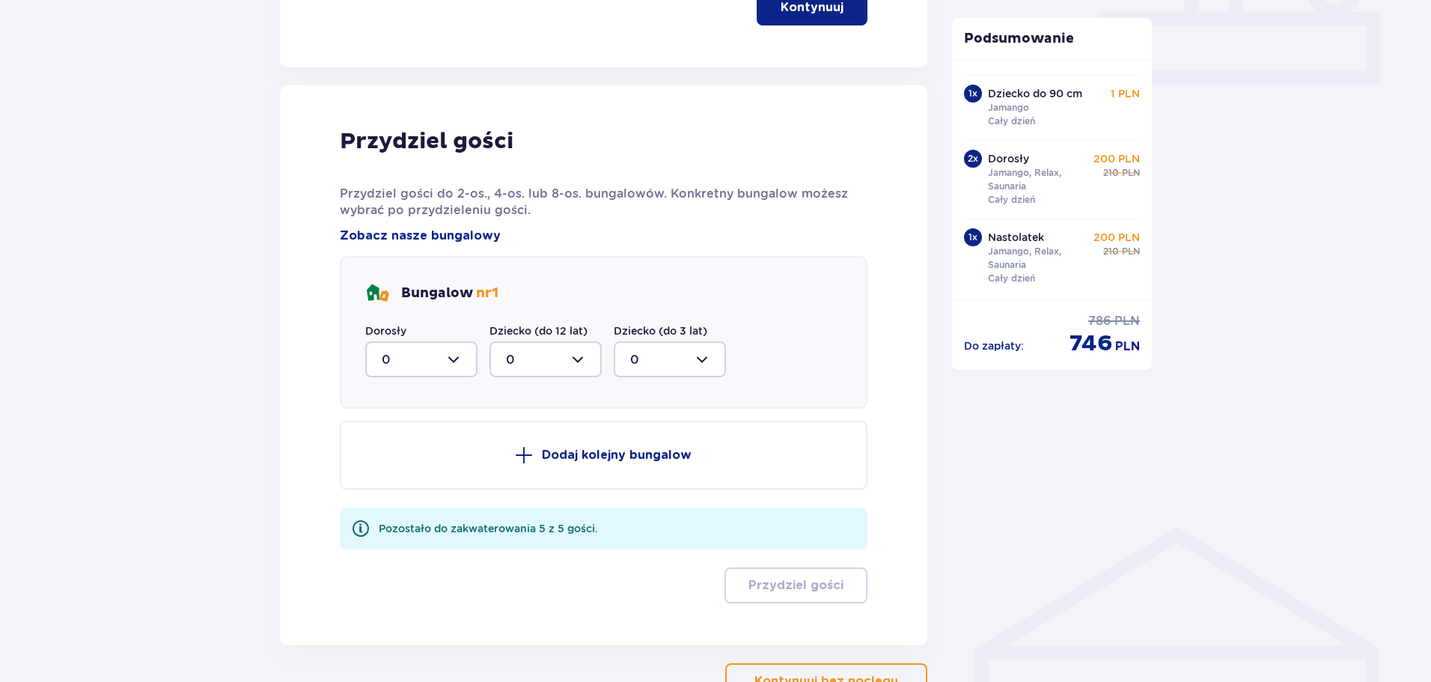
scroll to position [756, 0]
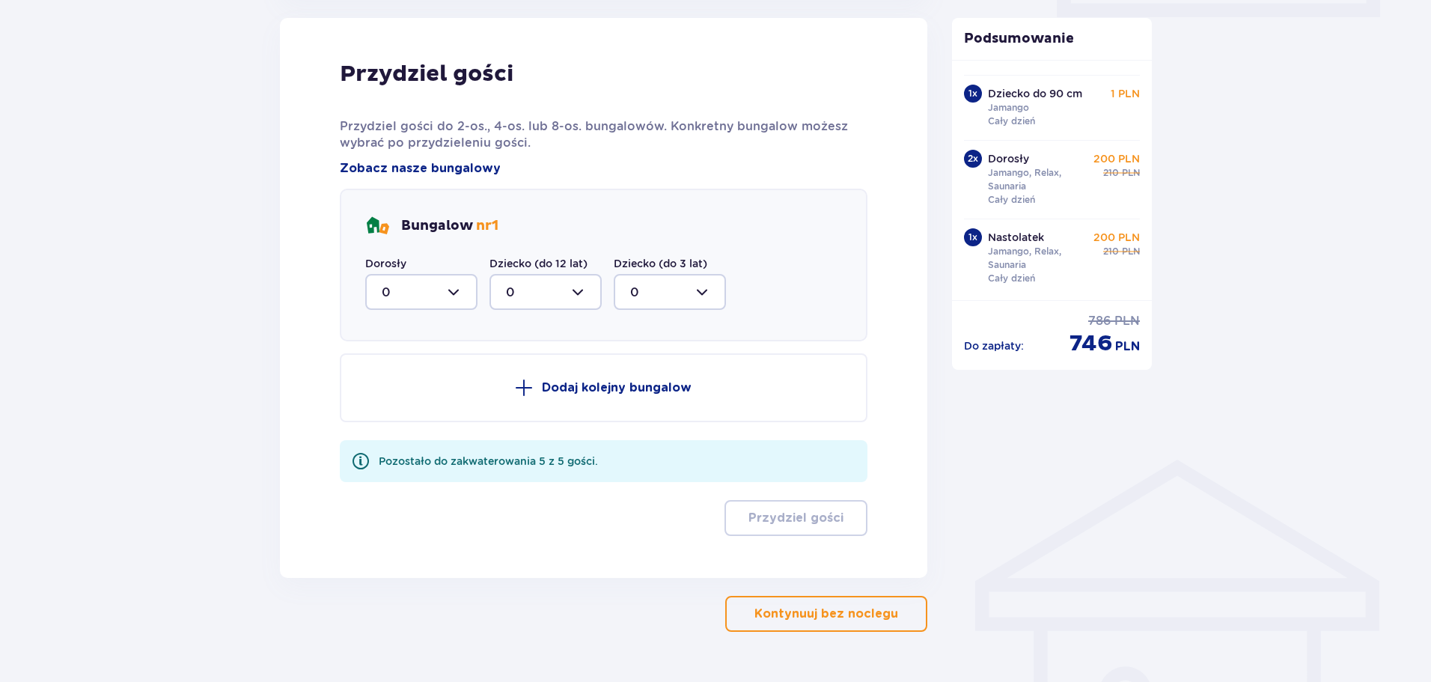
click at [458, 285] on div at bounding box center [421, 292] width 112 height 36
click at [404, 433] on div "3" at bounding box center [421, 432] width 79 height 16
type input "3"
click at [588, 291] on div at bounding box center [546, 292] width 112 height 36
click at [558, 367] on div "1" at bounding box center [545, 369] width 79 height 16
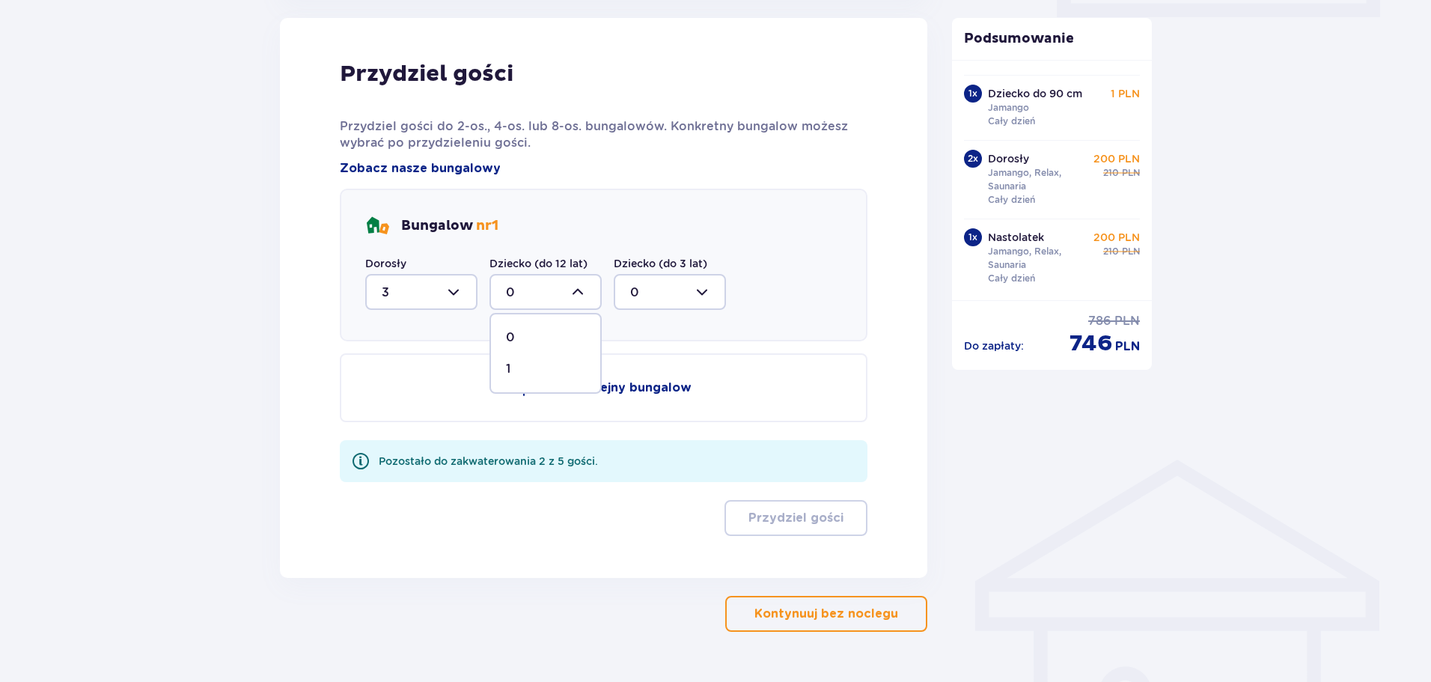
type input "1"
click at [451, 295] on div at bounding box center [421, 292] width 112 height 36
click at [408, 451] on span "4" at bounding box center [421, 463] width 109 height 31
type input "4"
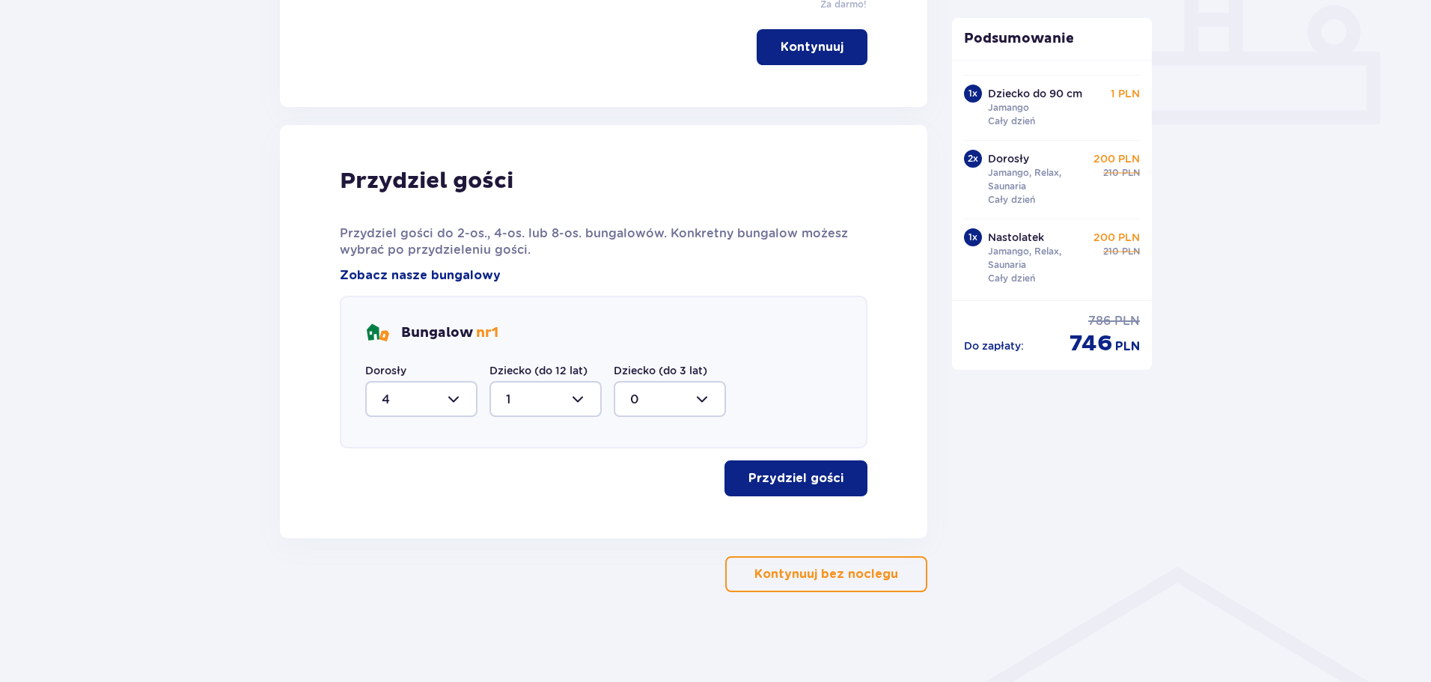
scroll to position [649, 0]
click at [802, 487] on p "Przydziel gości" at bounding box center [796, 478] width 95 height 16
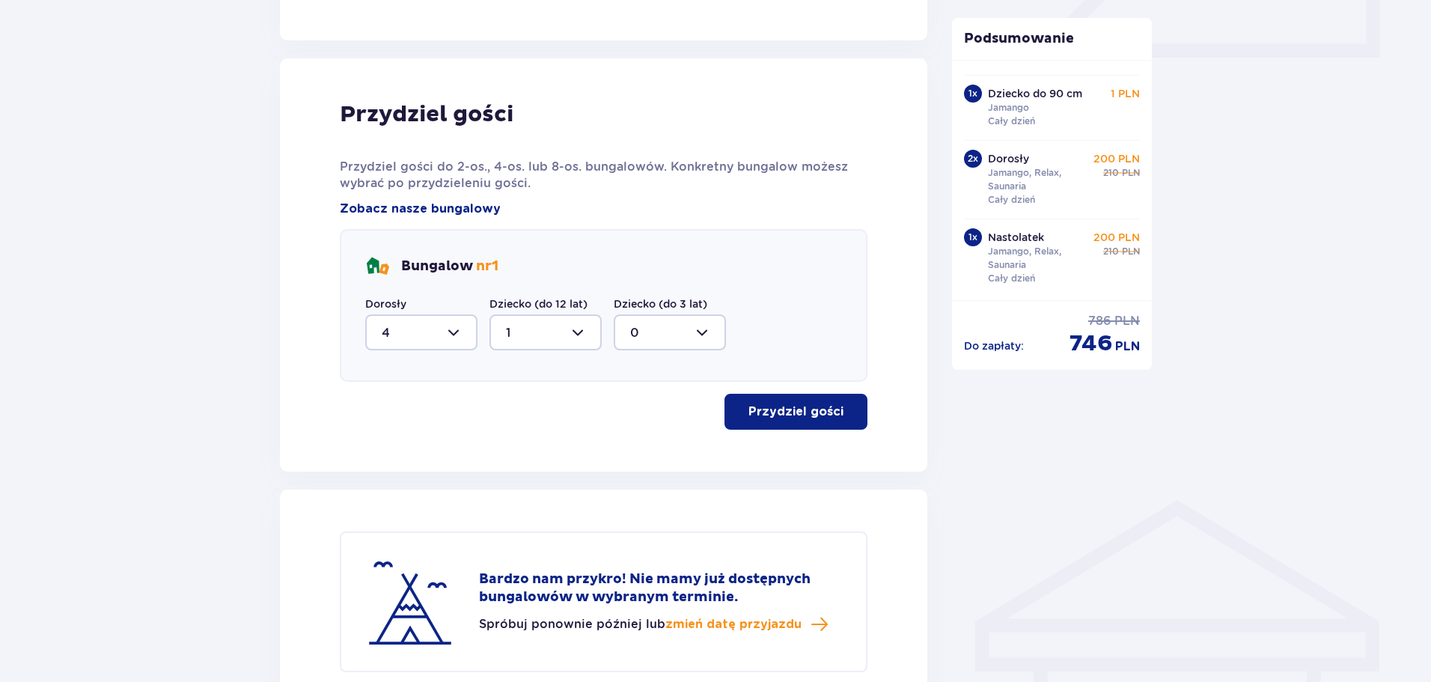
scroll to position [892, 0]
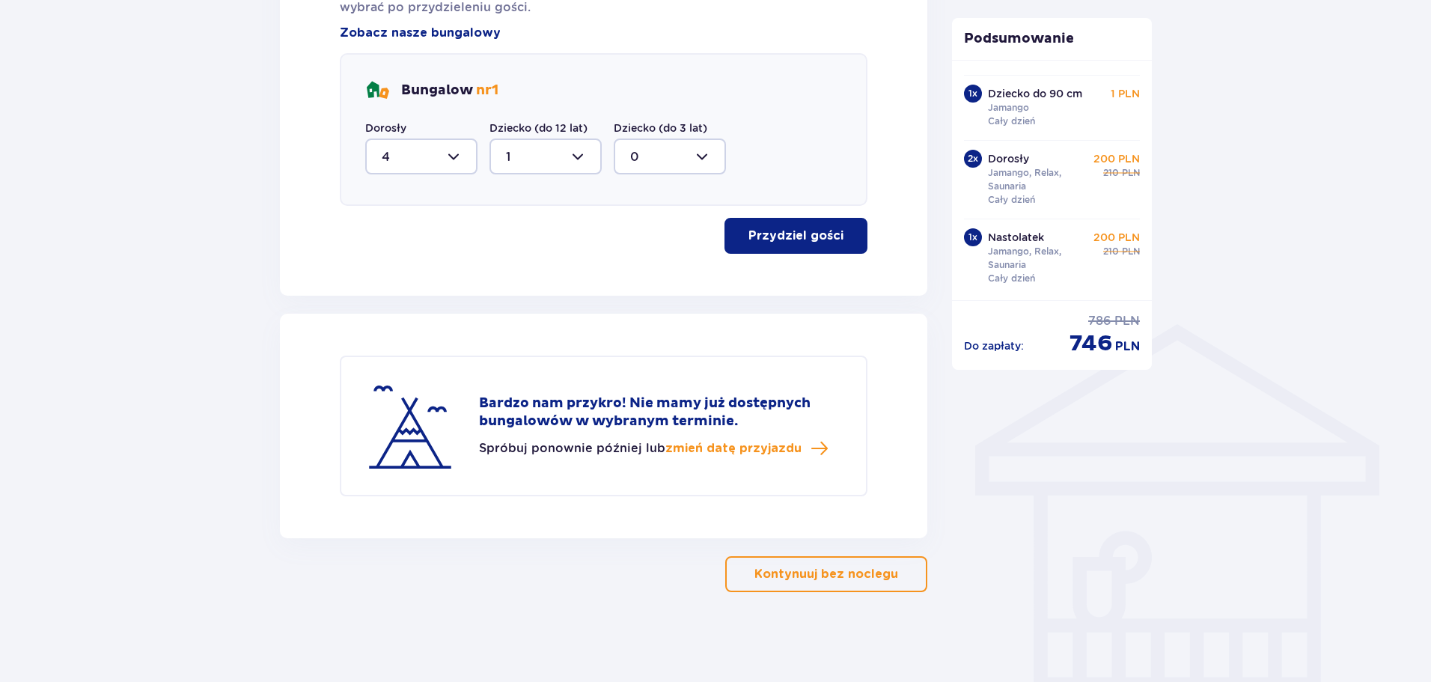
click at [832, 580] on p "Kontynuuj bez noclegu" at bounding box center [827, 574] width 144 height 16
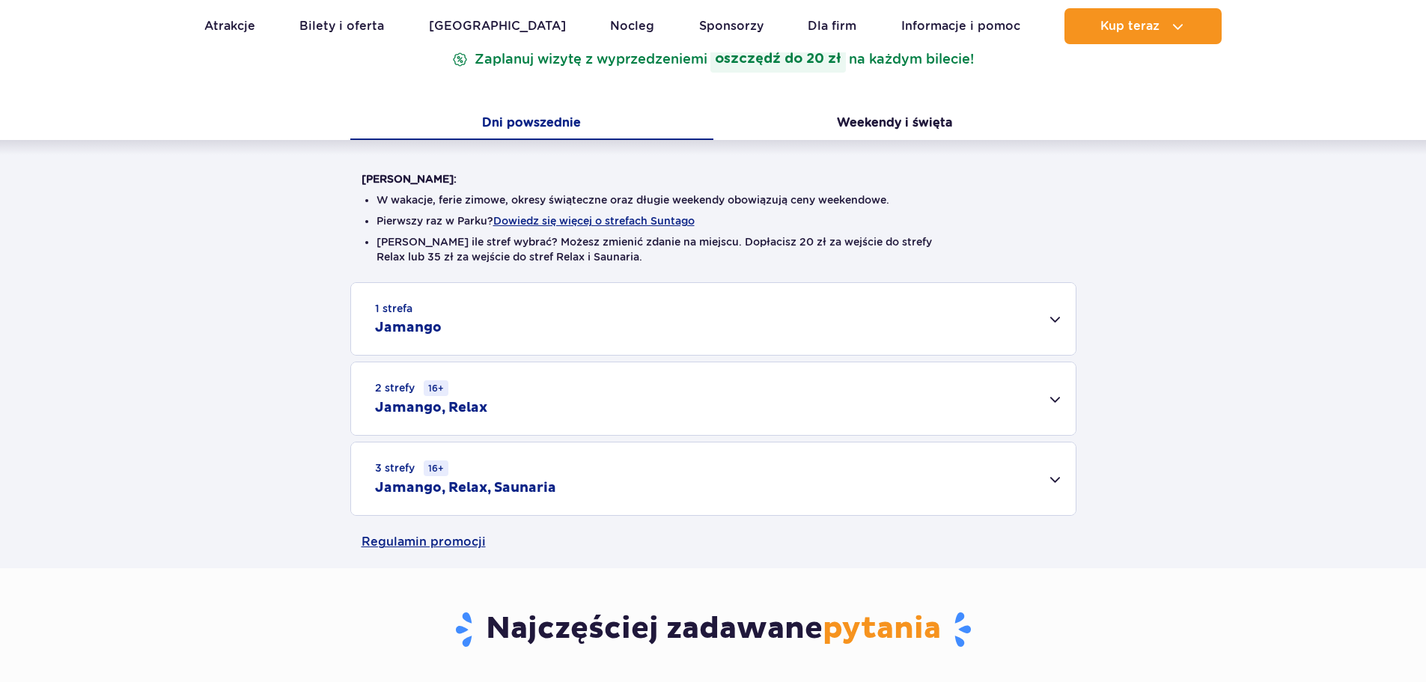
scroll to position [299, 0]
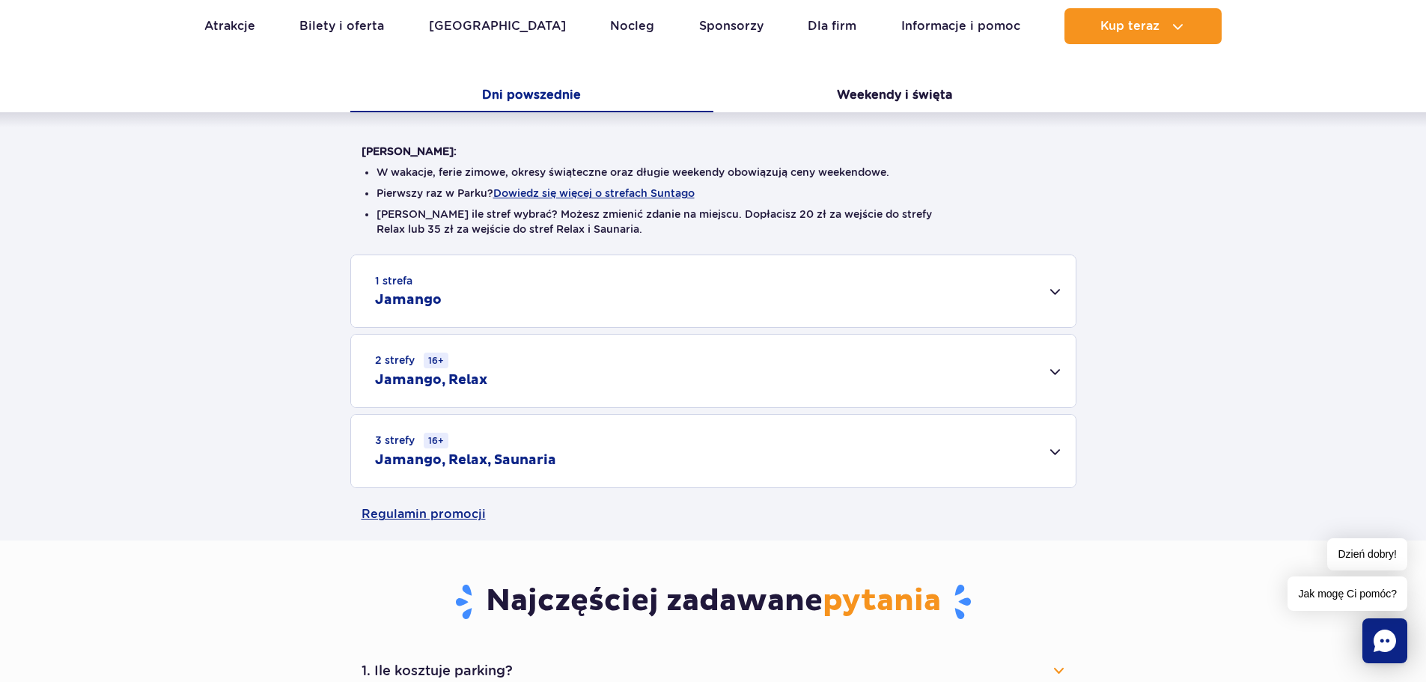
click at [1060, 454] on div "3 strefy 16+ Jamango, Relax, Saunaria" at bounding box center [713, 451] width 725 height 73
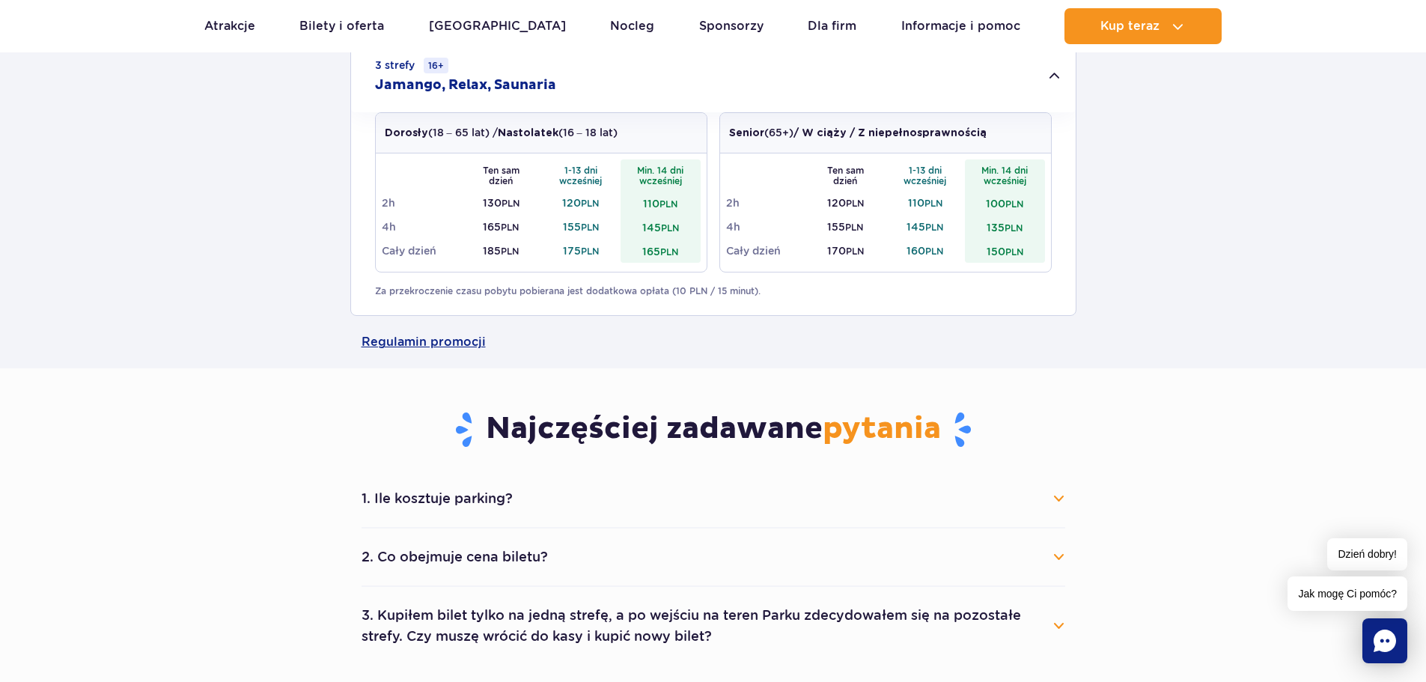
scroll to position [674, 0]
click at [1057, 503] on button "1. Ile kosztuje parking?" at bounding box center [714, 499] width 704 height 33
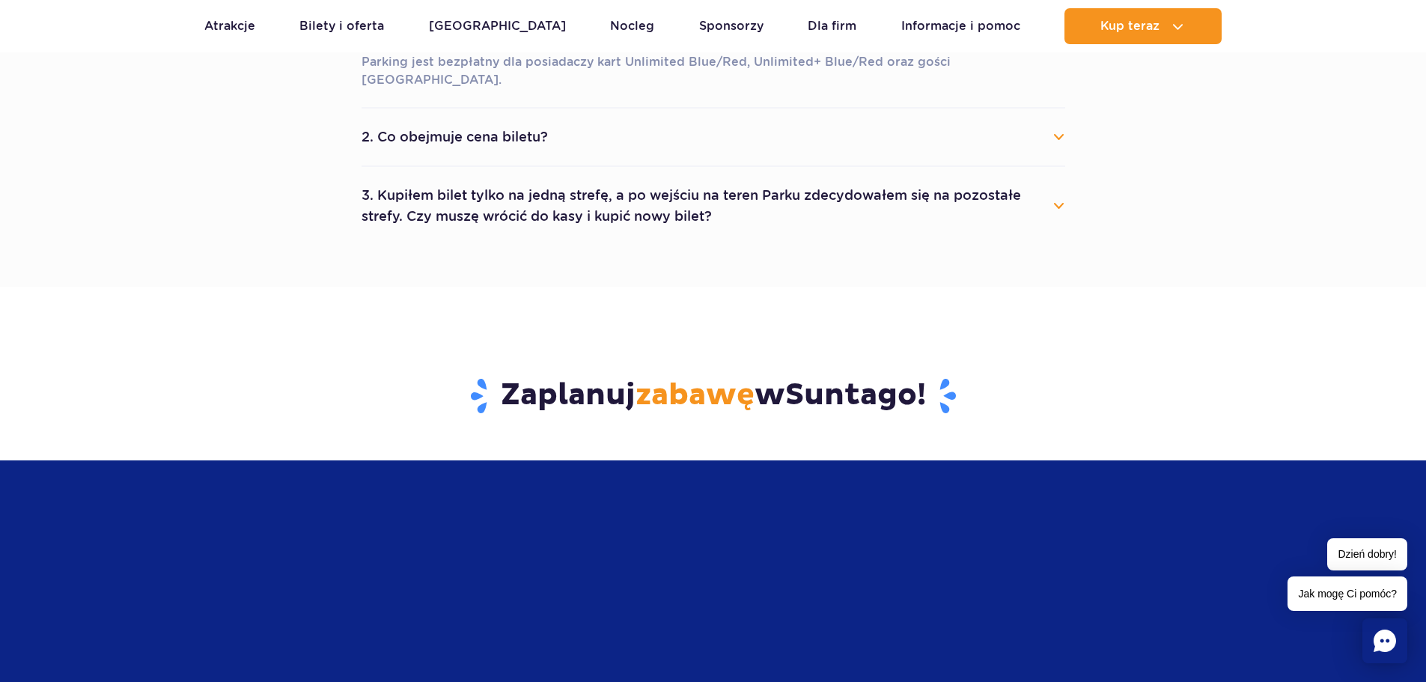
scroll to position [1273, 0]
